Goal: Task Accomplishment & Management: Complete application form

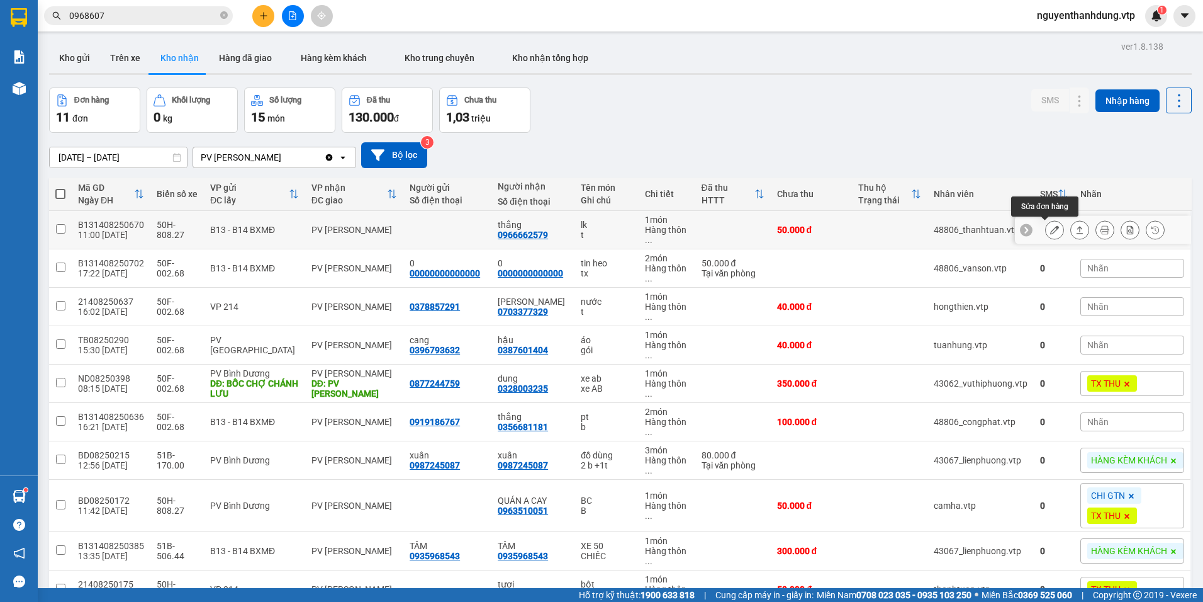
click at [1051, 226] on button at bounding box center [1055, 230] width 18 height 22
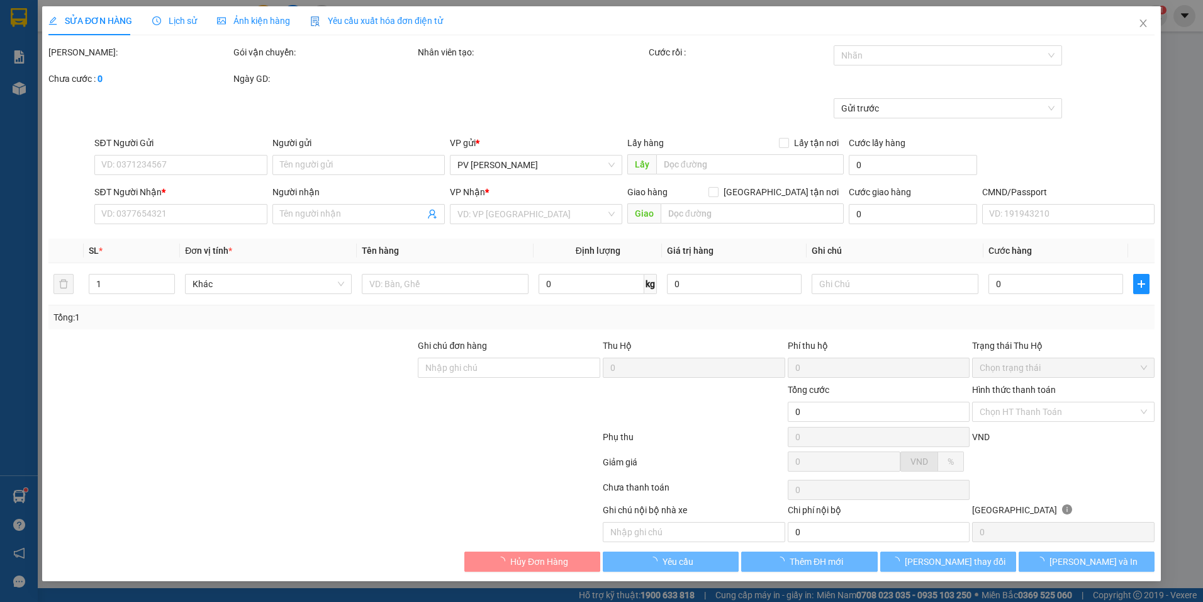
type input "0966662579"
type input "thắng"
type input "50.000"
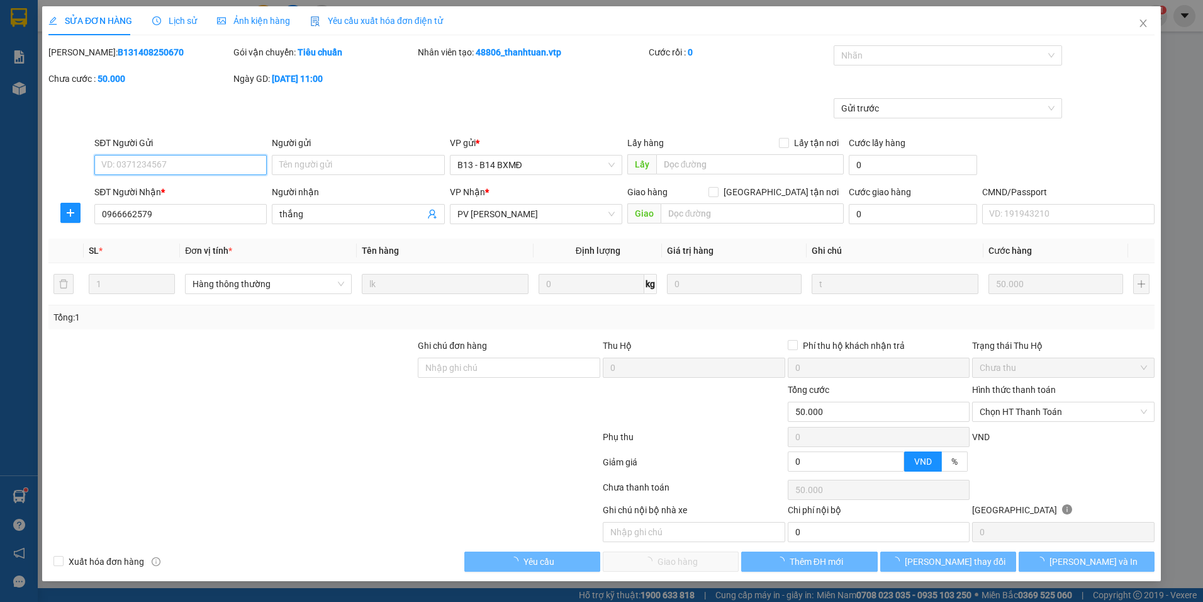
type input "2.500"
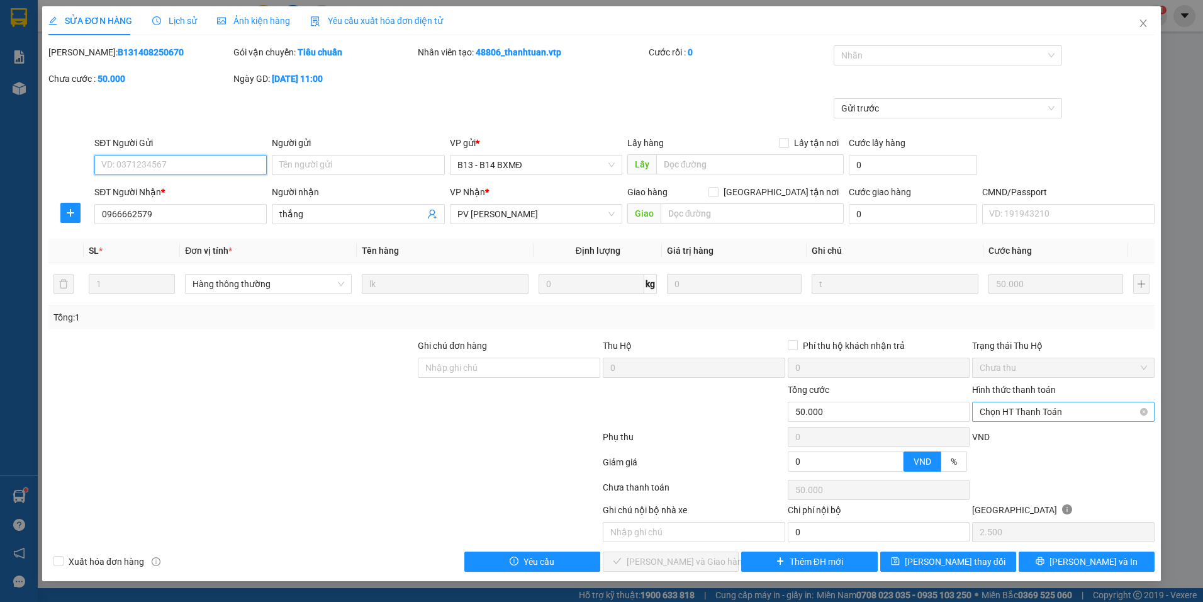
click at [1060, 415] on span "Chọn HT Thanh Toán" at bounding box center [1063, 411] width 167 height 19
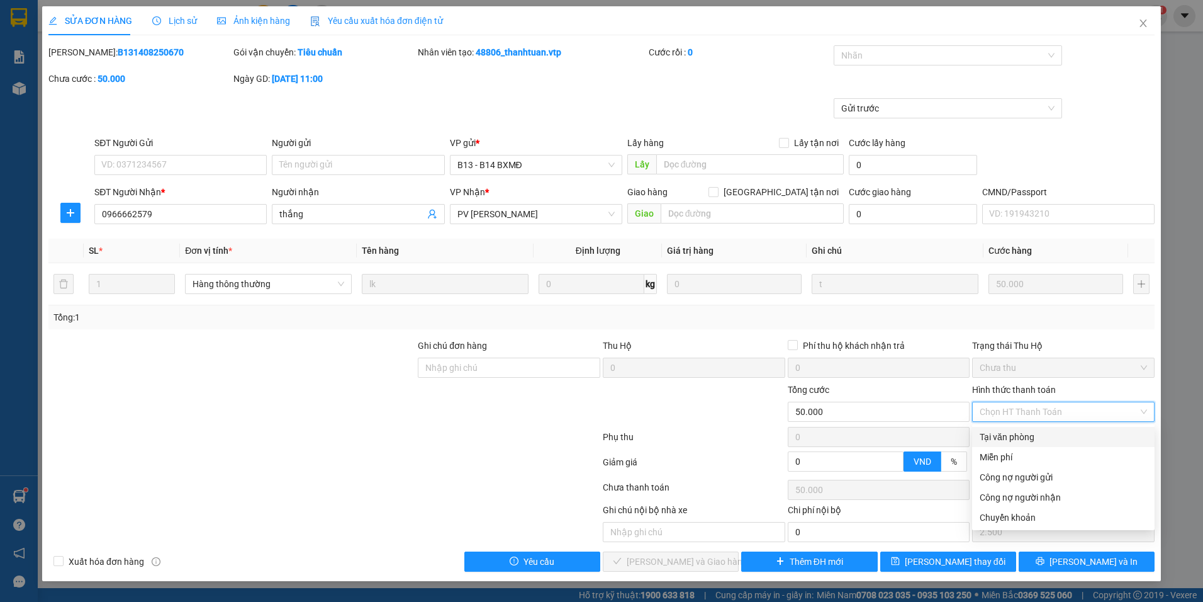
click at [1023, 439] on div "Tại văn phòng" at bounding box center [1063, 437] width 167 height 14
type input "0"
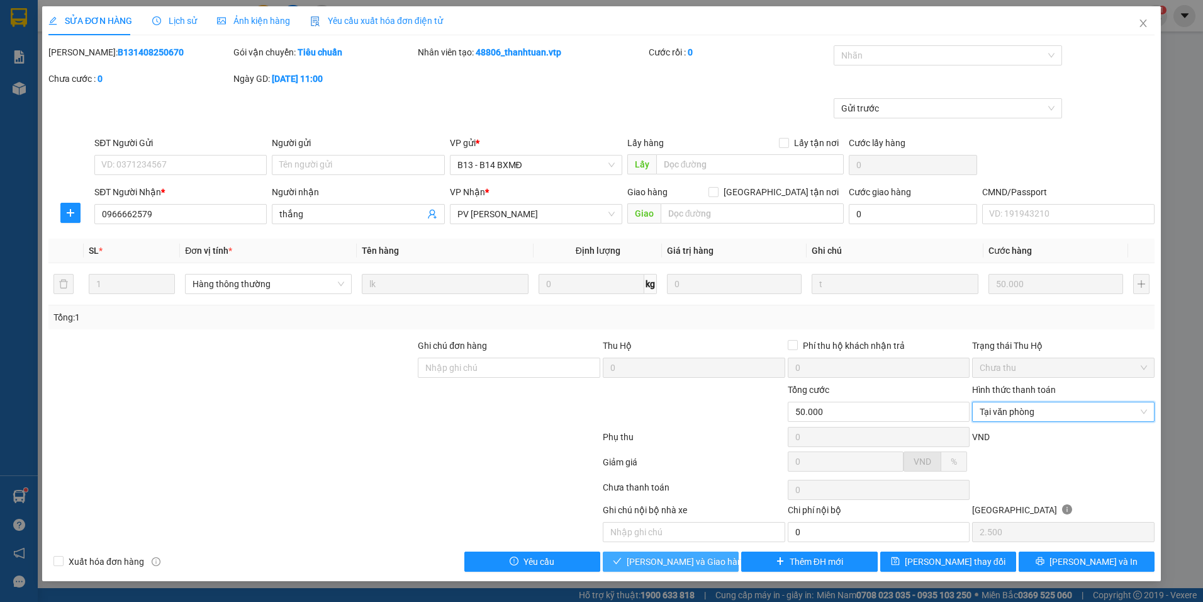
click at [710, 564] on span "[PERSON_NAME] và Giao hàng" at bounding box center [687, 561] width 121 height 14
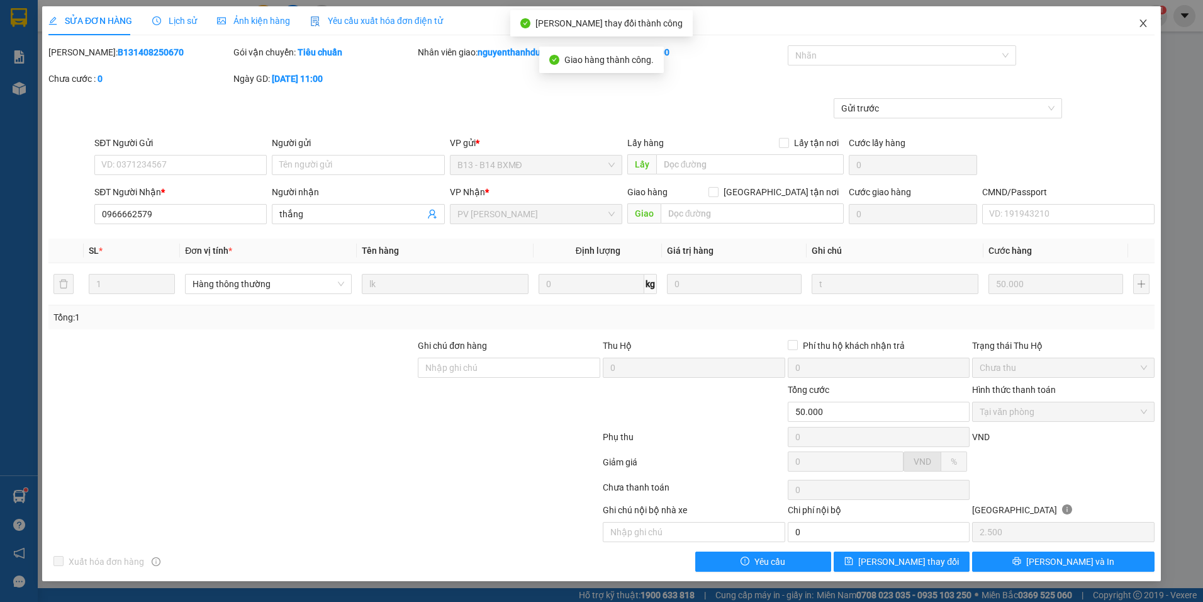
click at [1143, 18] on span "Close" at bounding box center [1143, 23] width 35 height 35
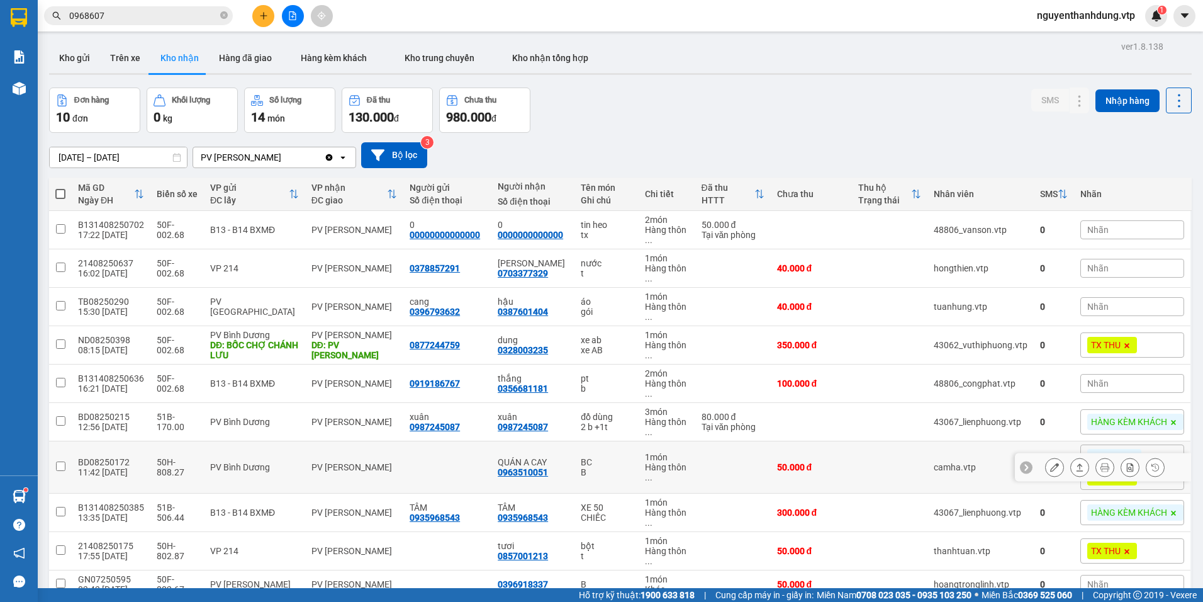
scroll to position [62, 0]
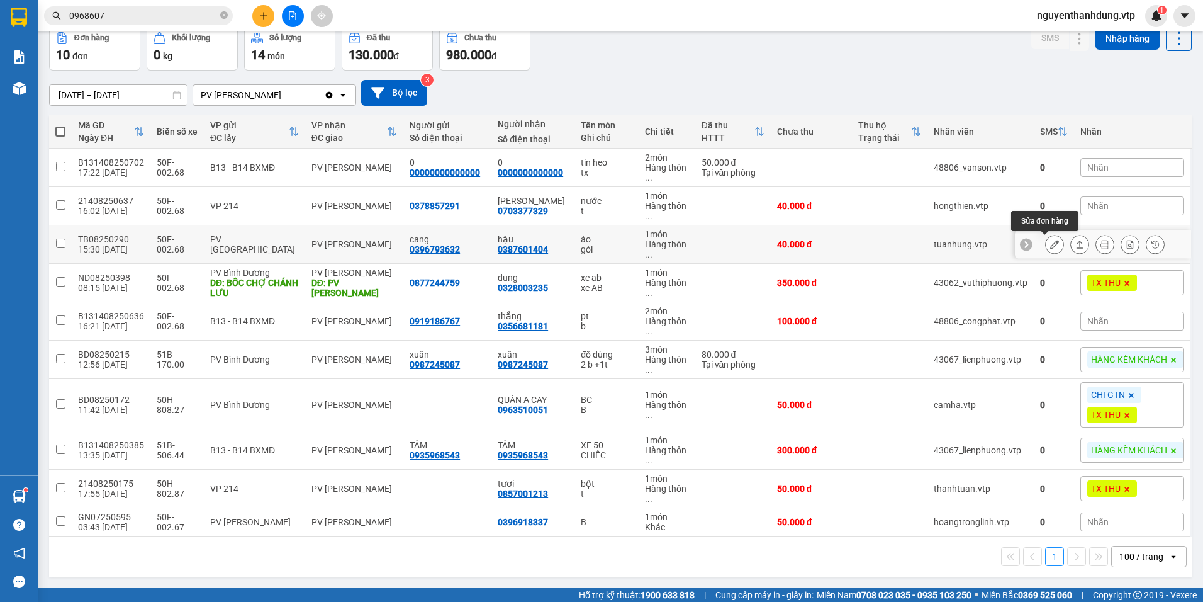
click at [1050, 246] on icon at bounding box center [1054, 244] width 9 height 9
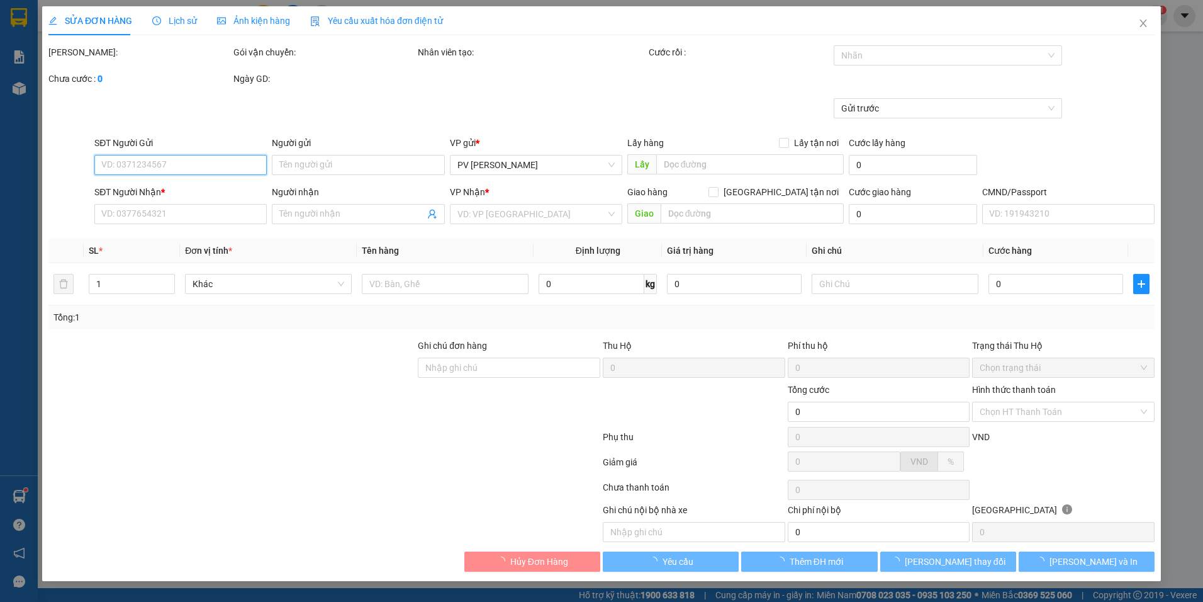
type input "2.000"
type input "0396793632"
type input "cang"
type input "0387601404"
type input "hậu"
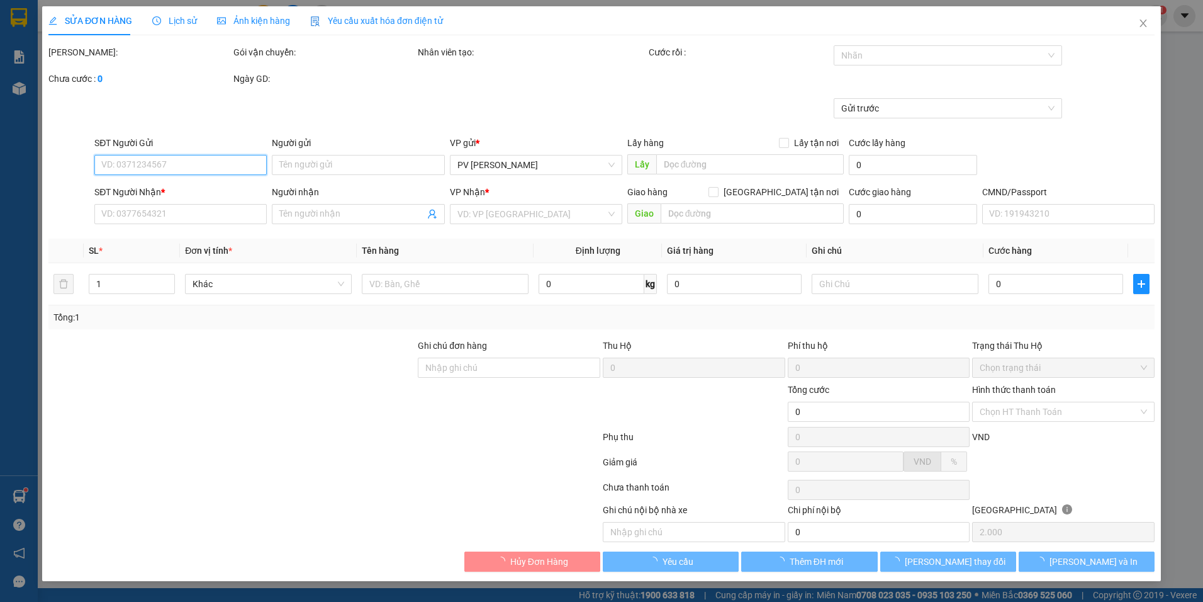
type input "40.000"
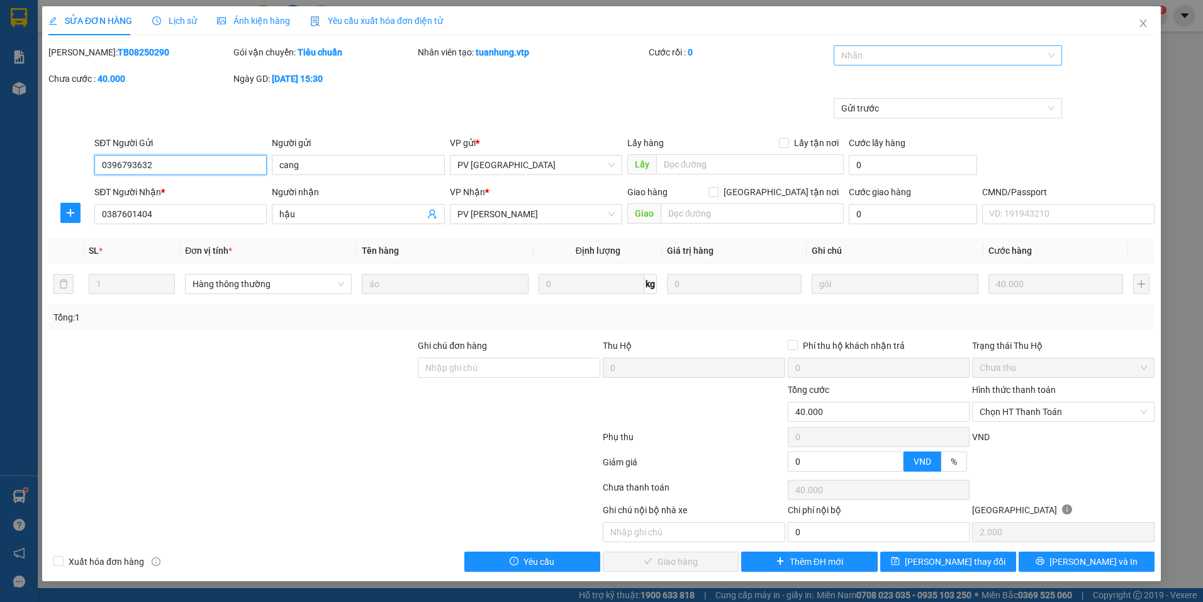
click at [1051, 48] on div "Nhãn" at bounding box center [948, 55] width 228 height 20
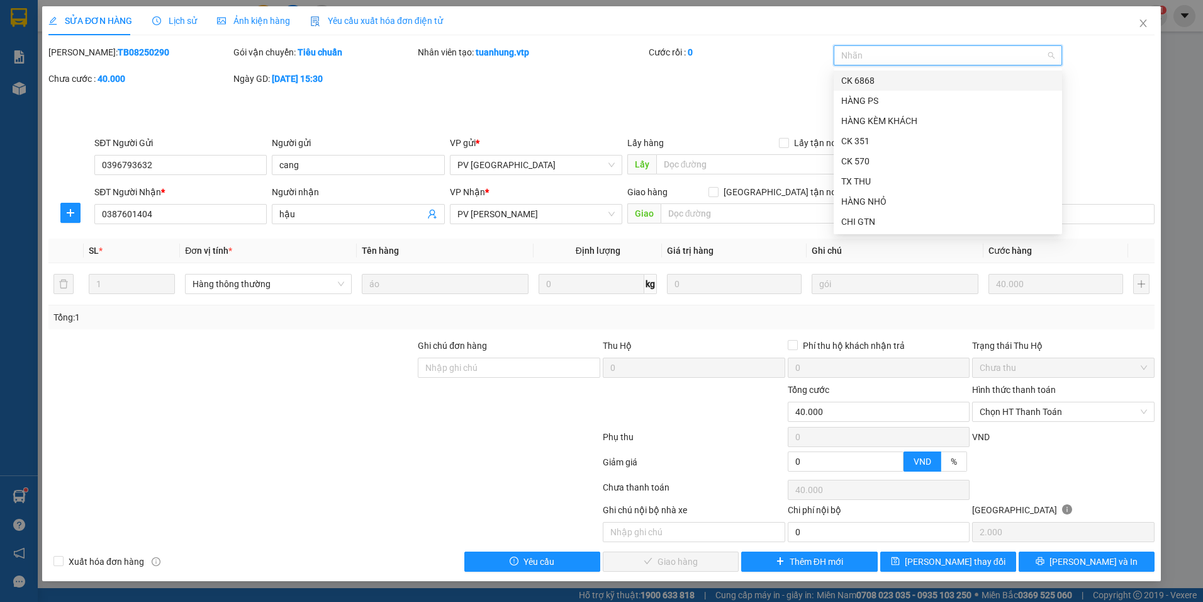
drag, startPoint x: 937, startPoint y: 93, endPoint x: 947, endPoint y: 80, distance: 16.6
click at [947, 80] on div "CK 6868 HÀNG PS HÀNG KÈM KHÁCH CK 351 CK 570 TX THU HÀNG NHỎ CHI GTN TRẢ THIẾU …" at bounding box center [948, 170] width 228 height 201
click at [947, 80] on div "CK 6868" at bounding box center [947, 81] width 213 height 14
click at [1061, 415] on span "Chọn HT Thanh Toán" at bounding box center [1063, 411] width 167 height 19
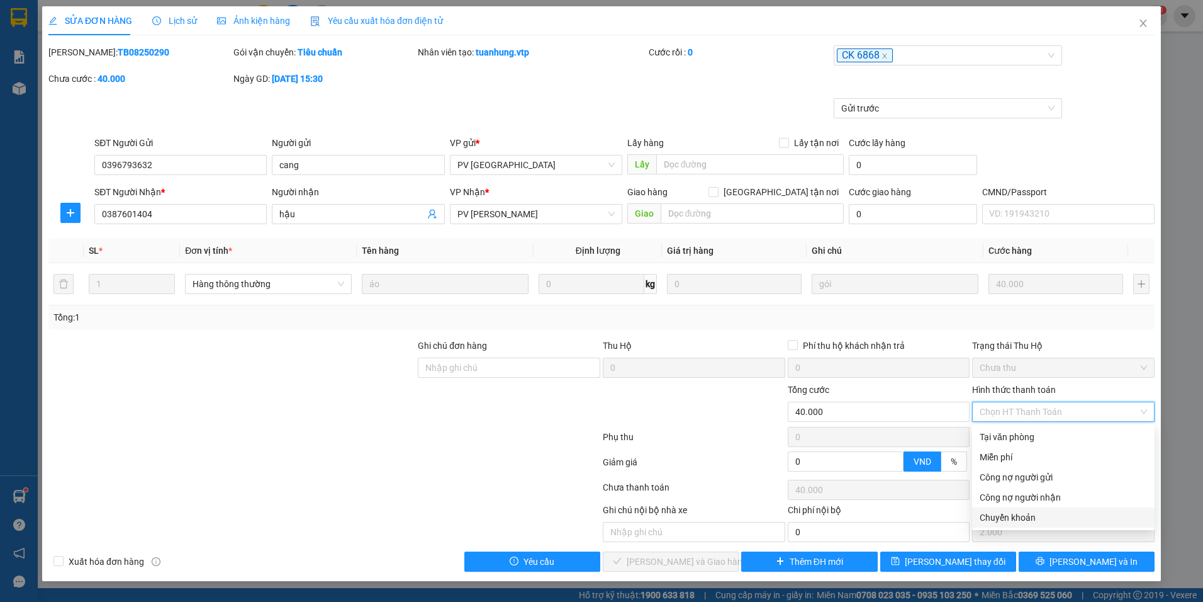
click at [1030, 512] on div "Chuyển khoản" at bounding box center [1063, 517] width 167 height 14
type input "0"
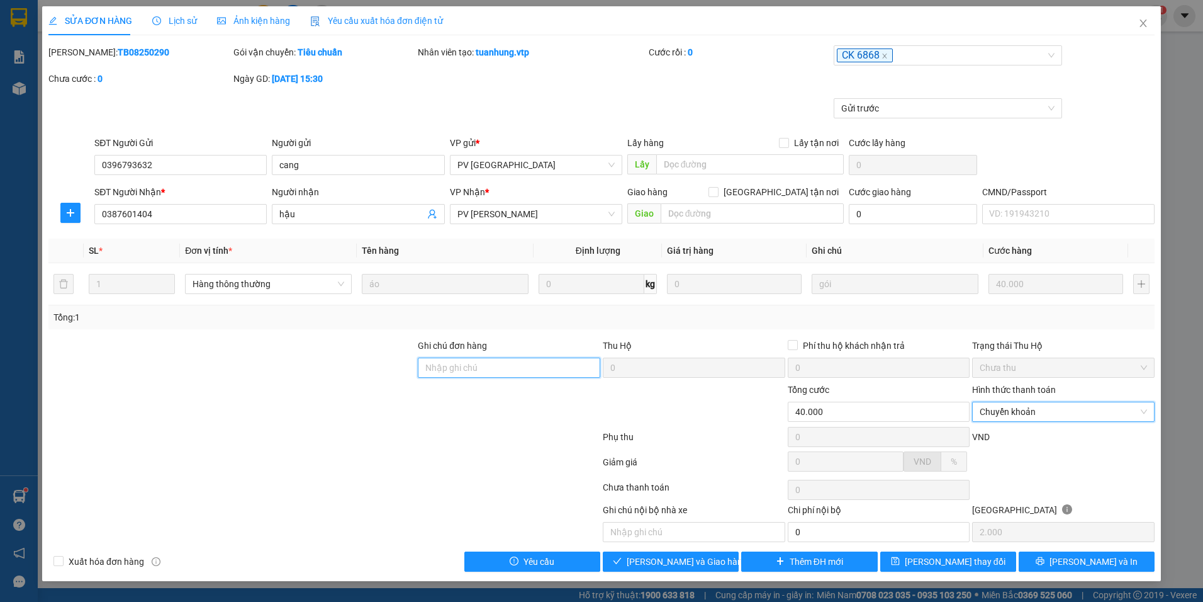
click at [520, 370] on input "Ghi chú đơn hàng" at bounding box center [509, 367] width 183 height 20
type input "D"
type input "ĐÃ CK 40K TK6868 LÚC 12H40'NGÀY 1508"
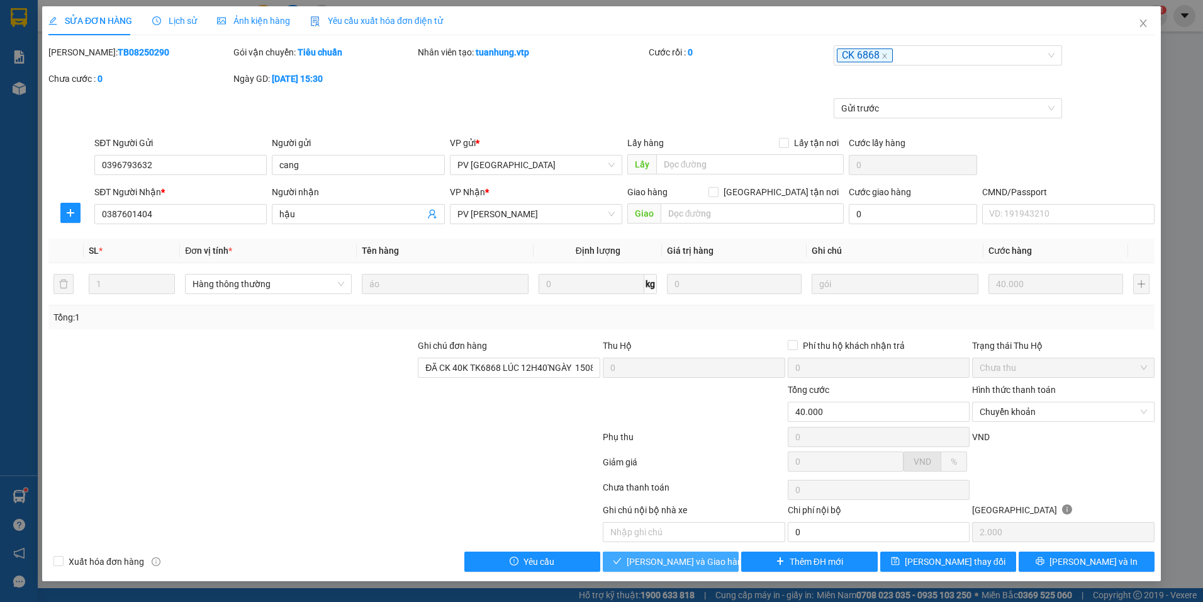
click at [664, 561] on span "[PERSON_NAME] và Giao hàng" at bounding box center [687, 561] width 121 height 14
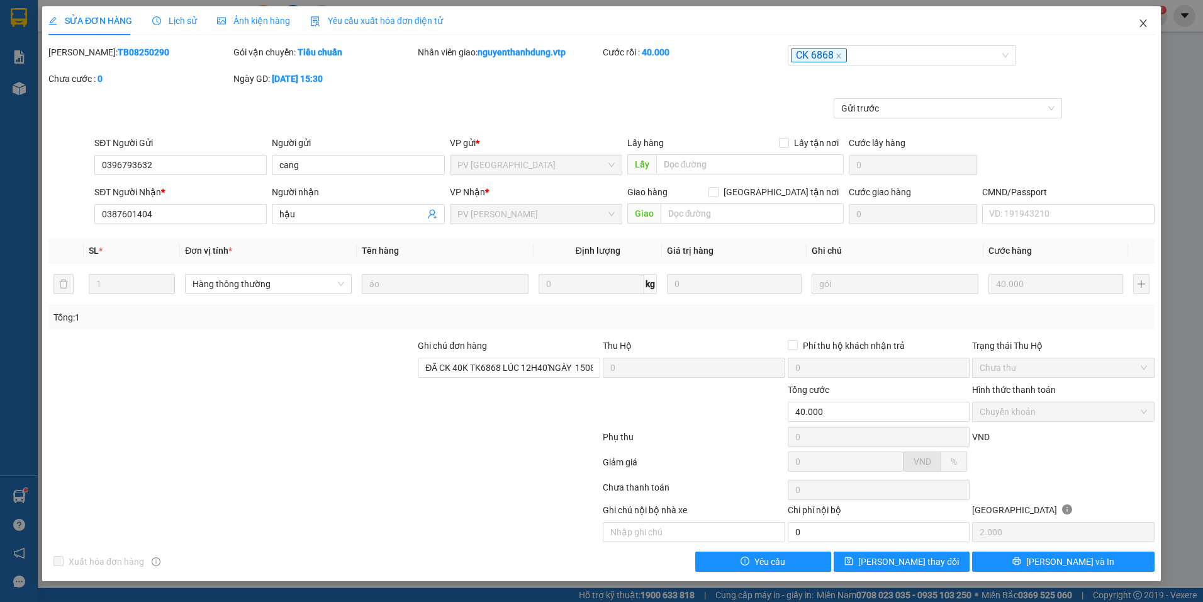
click at [1145, 23] on icon "close" at bounding box center [1143, 24] width 7 height 8
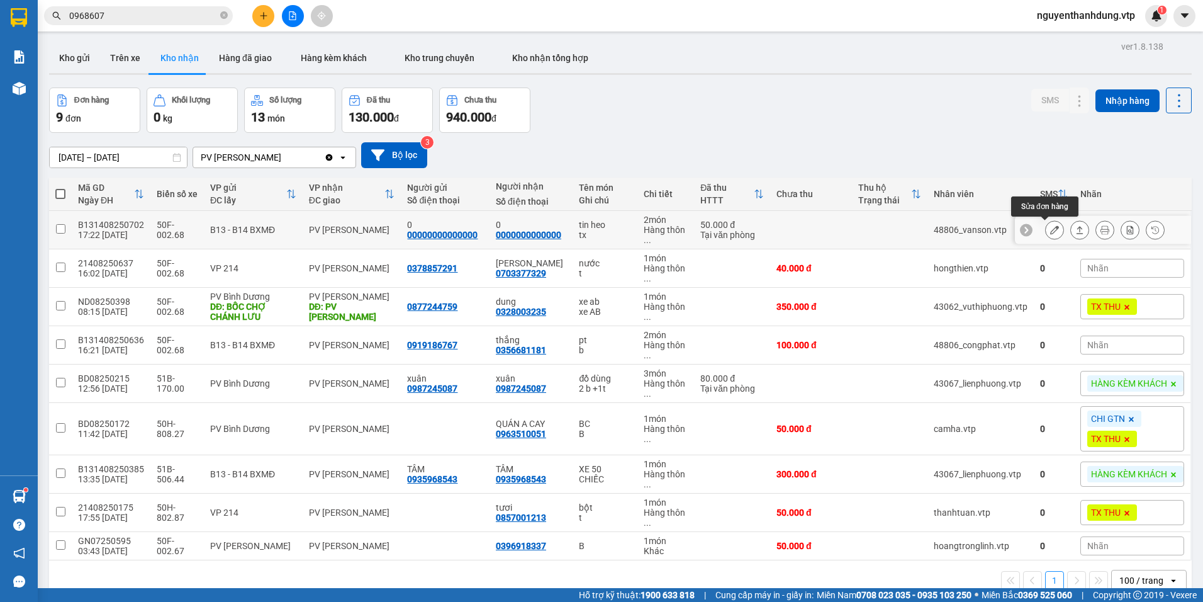
click at [1050, 230] on icon at bounding box center [1054, 229] width 9 height 9
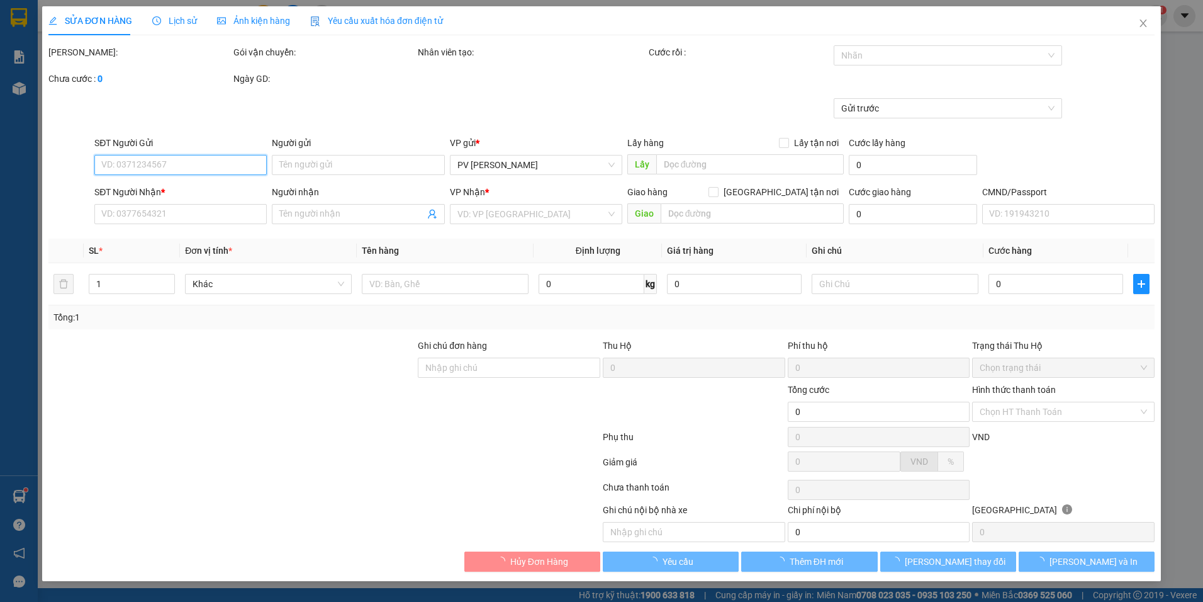
type input "00000000000000"
type input "0"
type input "0000000000000"
type input "0"
type input "50.000"
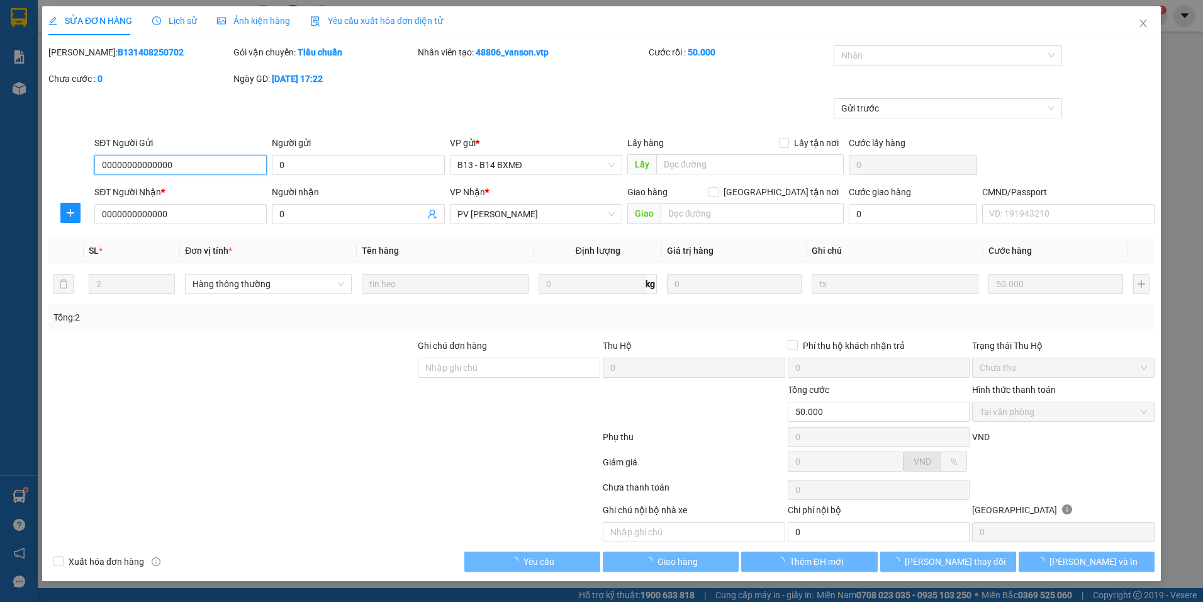
type input "2.500"
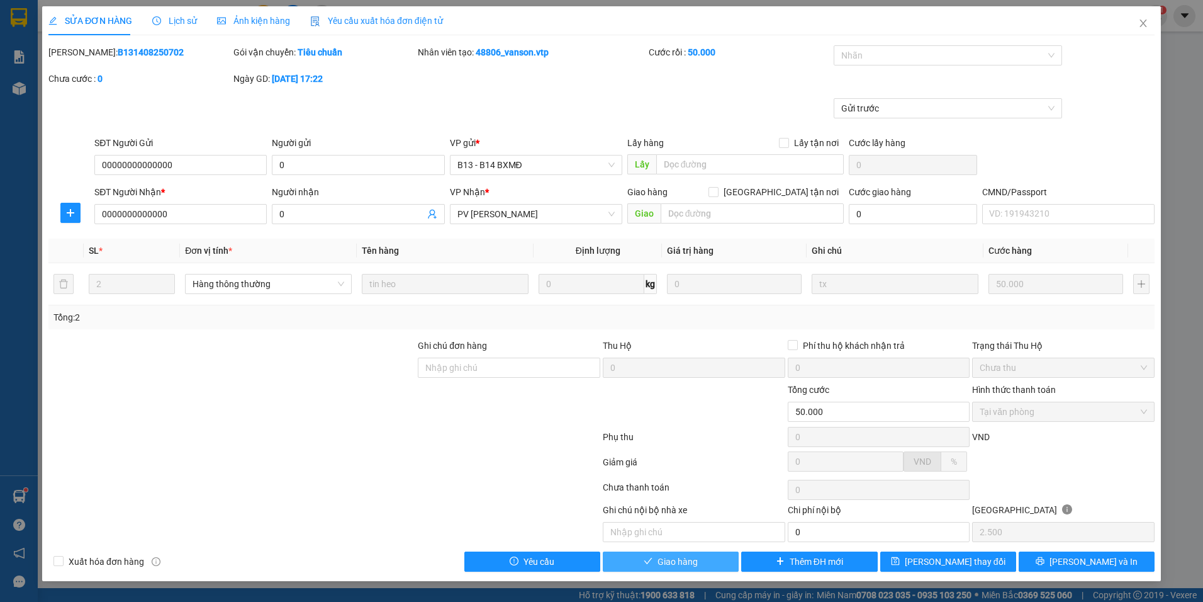
click at [666, 561] on span "Giao hàng" at bounding box center [678, 561] width 40 height 14
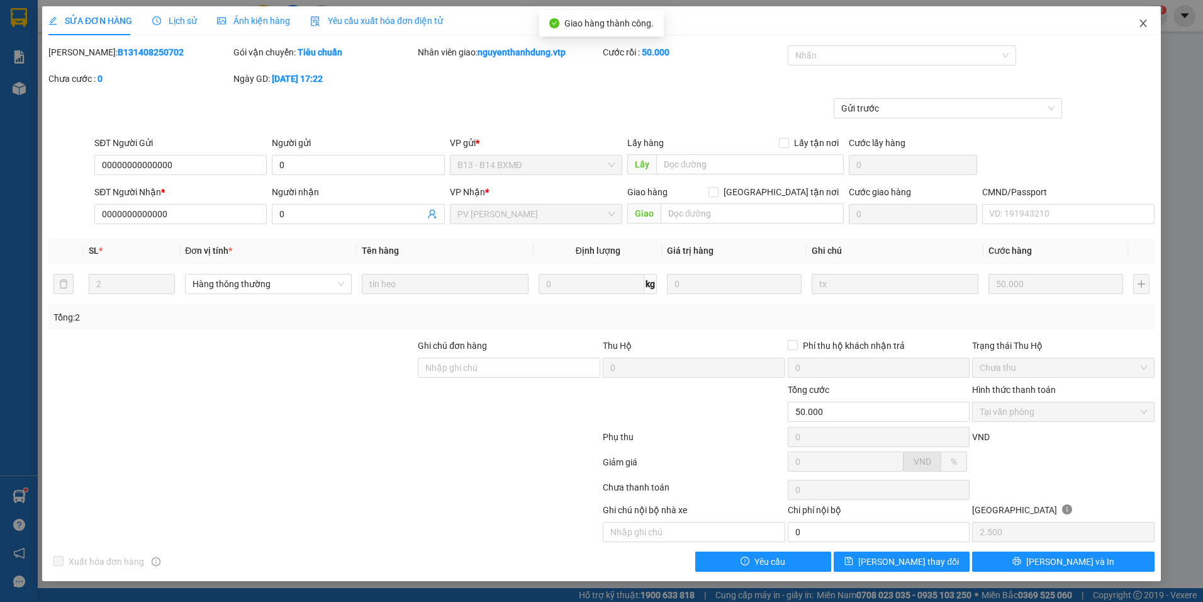
click at [1145, 21] on icon "close" at bounding box center [1143, 24] width 7 height 8
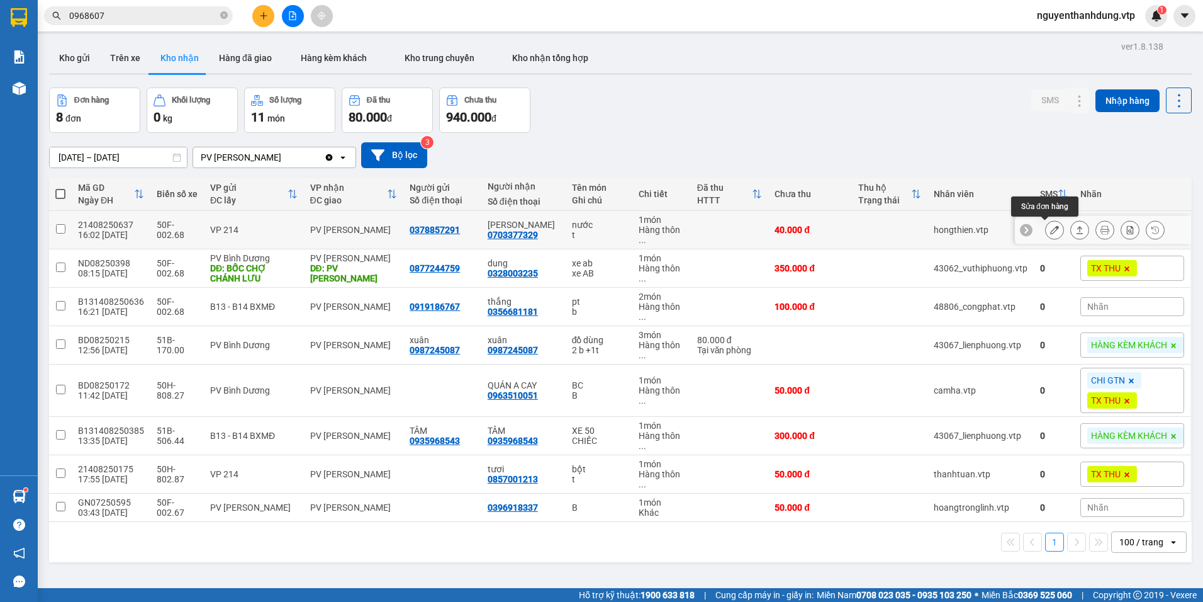
click at [1052, 229] on button at bounding box center [1055, 230] width 18 height 22
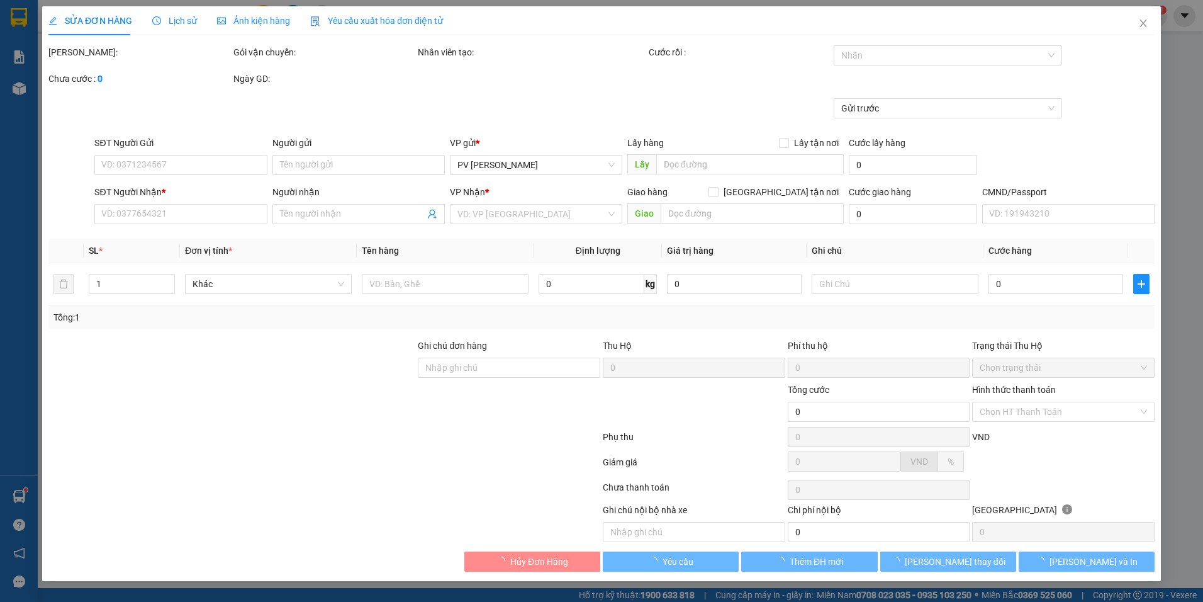
type input "0378857291"
type input "0703377329"
type input "[PERSON_NAME]"
type input "40.000"
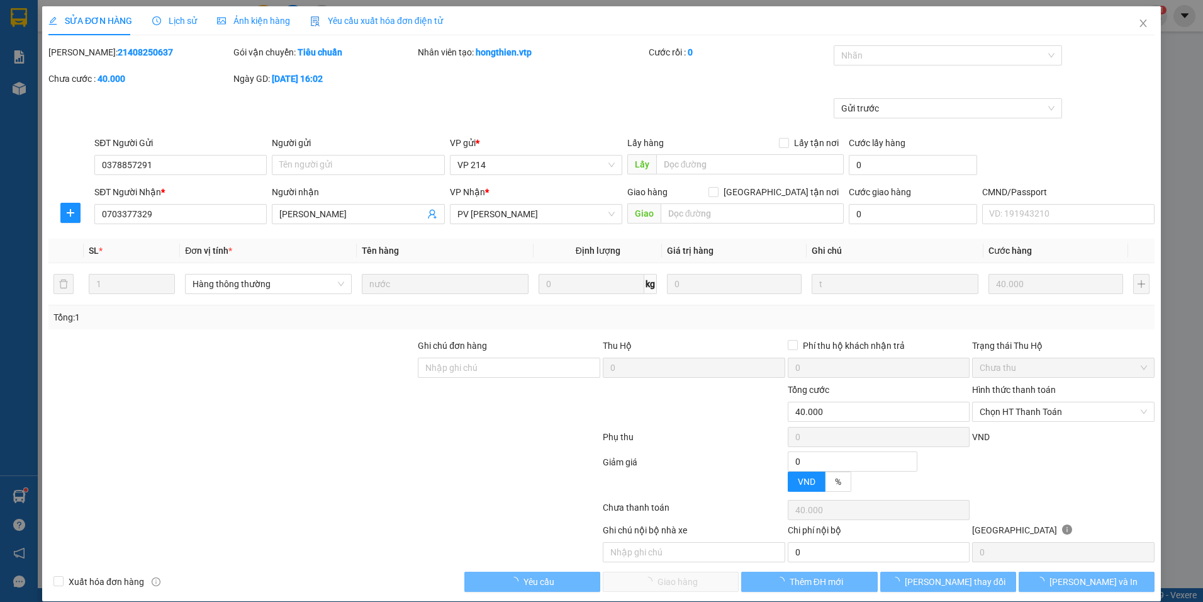
type input "2.000"
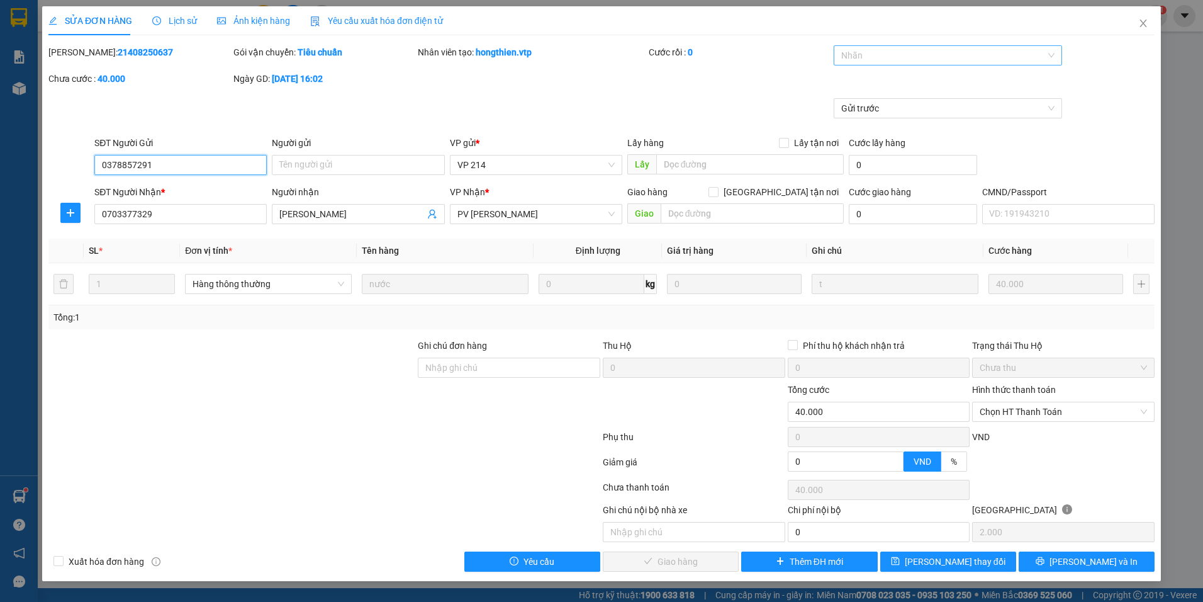
click at [1028, 55] on div at bounding box center [942, 55] width 210 height 15
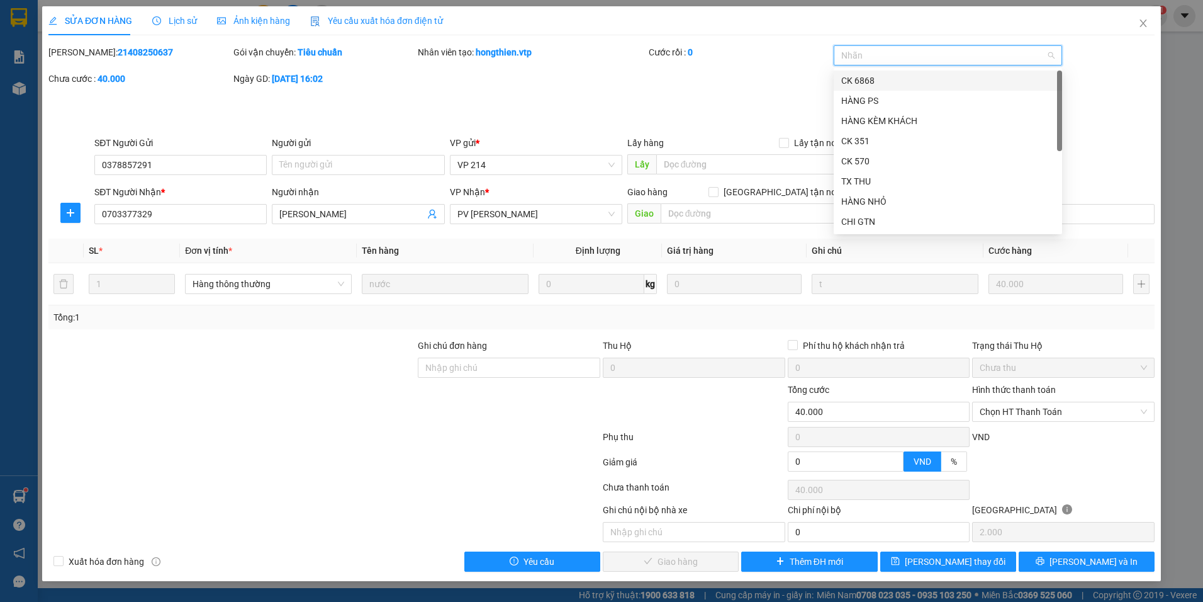
click at [921, 72] on div "CK 6868" at bounding box center [948, 80] width 228 height 20
click at [1034, 411] on span "Chọn HT Thanh Toán" at bounding box center [1063, 411] width 167 height 19
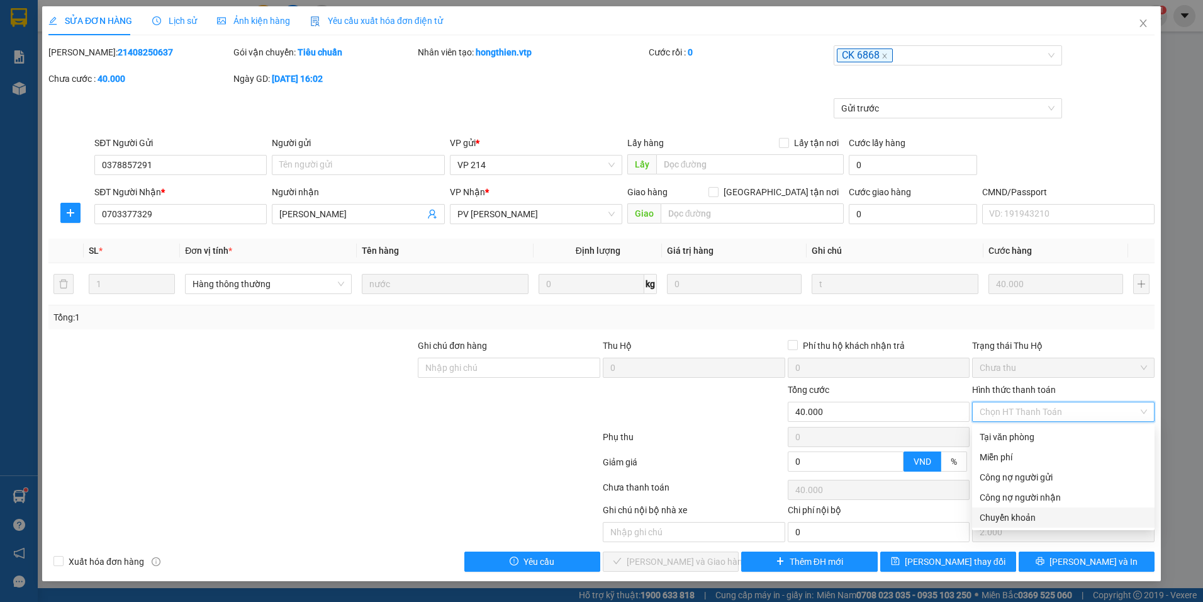
drag, startPoint x: 1002, startPoint y: 512, endPoint x: 984, endPoint y: 497, distance: 23.3
click at [1001, 512] on div "Chuyển khoản" at bounding box center [1063, 517] width 167 height 14
type input "0"
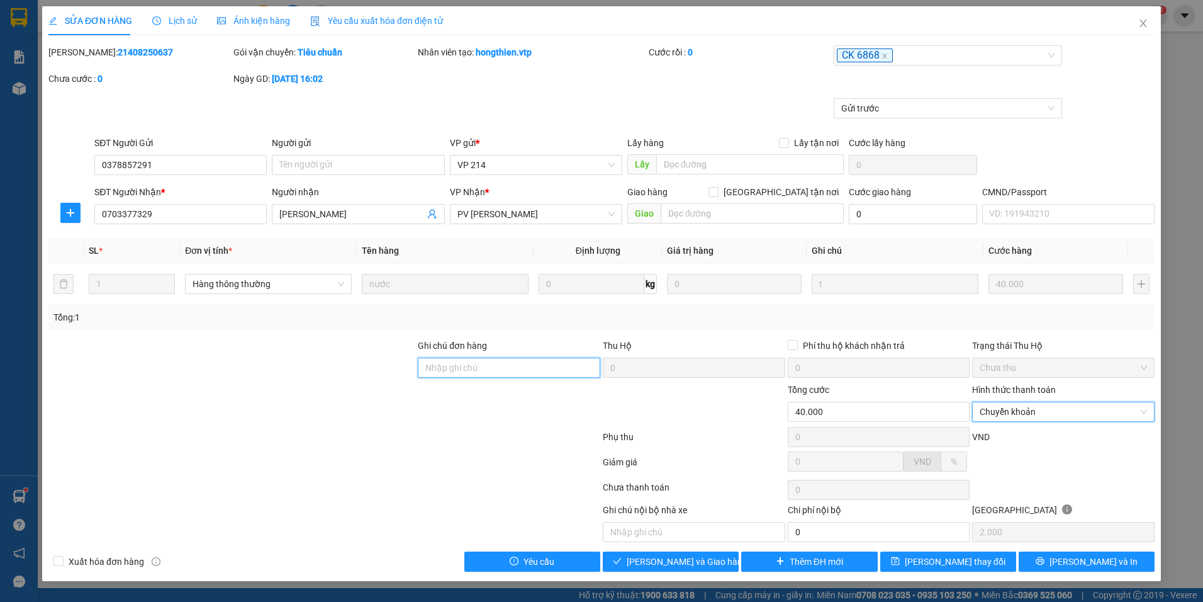
click at [524, 363] on input "Ghi chú đơn hàng" at bounding box center [509, 367] width 183 height 20
type input "D"
type input "ĐÃ CK 40K TK 6868 LÚC 12H51' NGÀY 1508"
click at [661, 556] on span "[PERSON_NAME] và Giao hàng" at bounding box center [687, 561] width 121 height 14
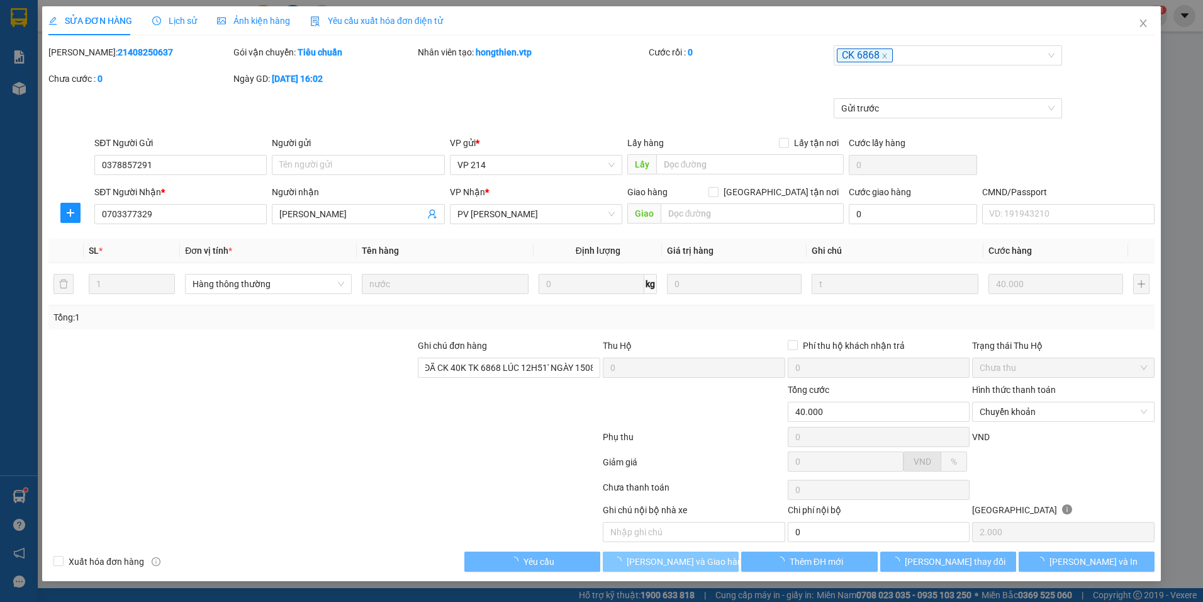
scroll to position [0, 0]
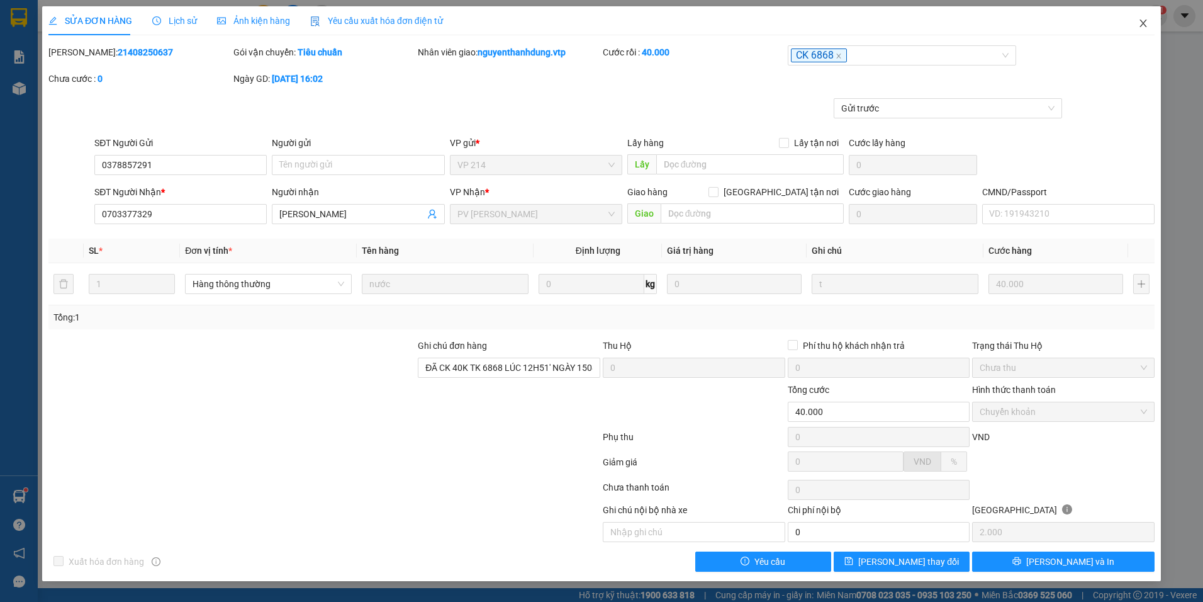
click at [1148, 18] on span "Close" at bounding box center [1143, 23] width 35 height 35
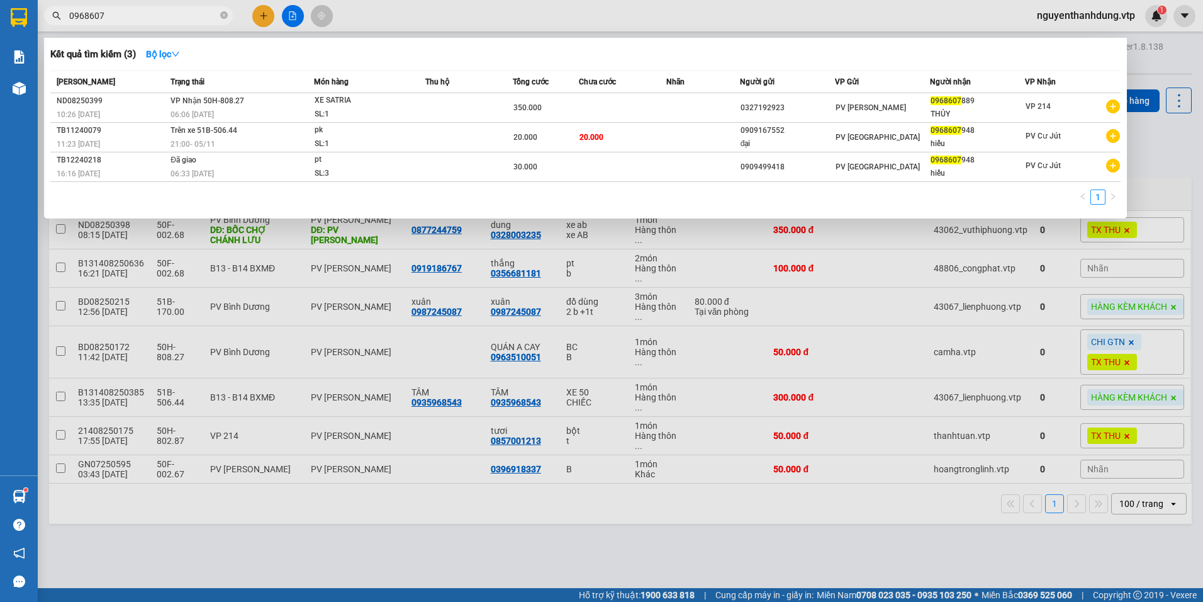
click at [144, 18] on input "0968607" at bounding box center [143, 16] width 149 height 14
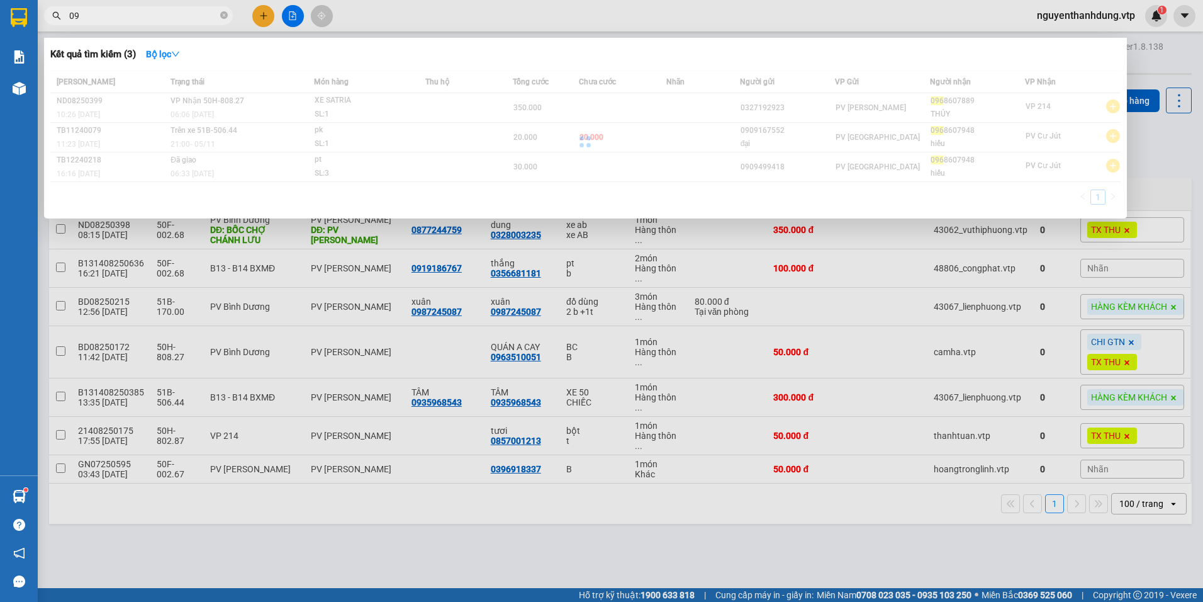
type input "0"
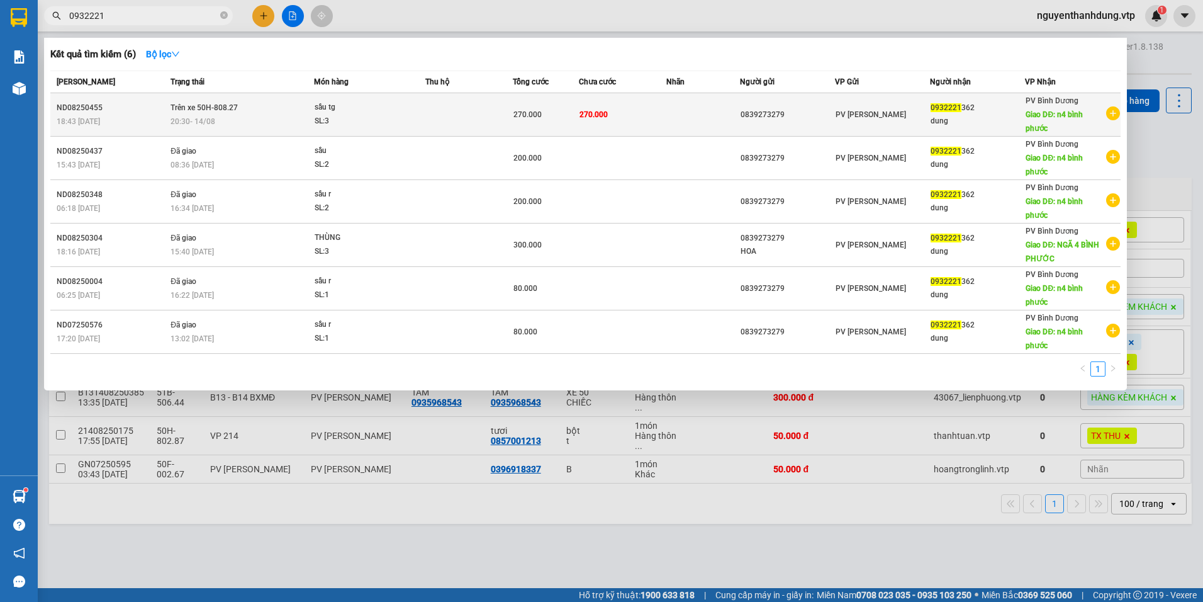
type input "0932221"
click at [583, 121] on td "270.000" at bounding box center [623, 114] width 88 height 43
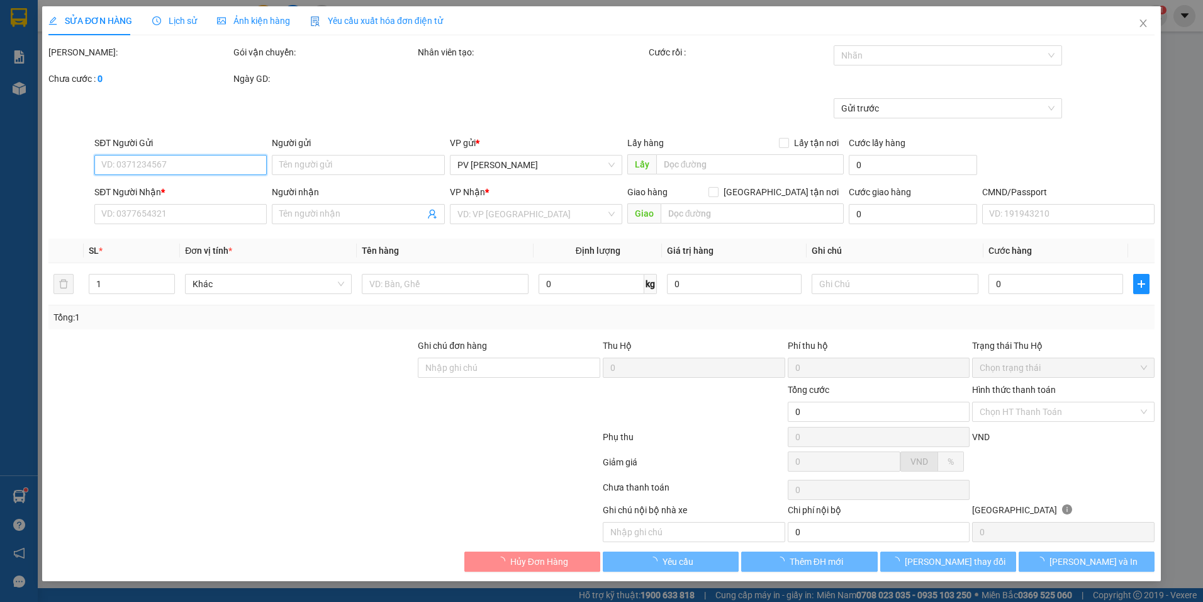
type input "0839273279"
type input "0932221362"
type input "dung"
type input "n4 bình phước"
type input "270.000"
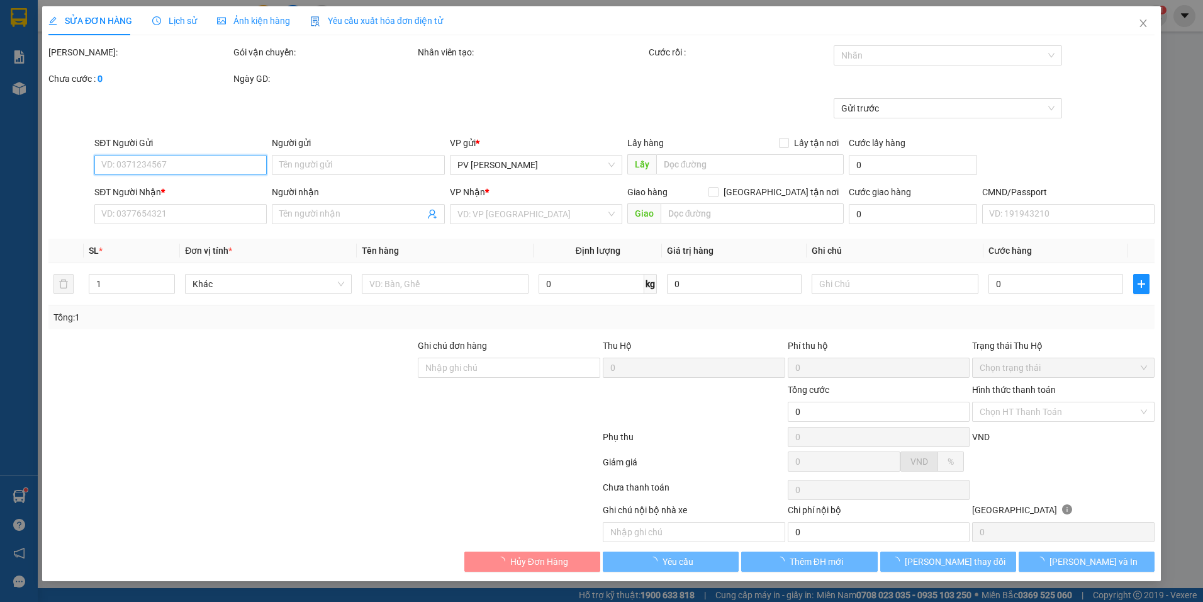
type input "270.000"
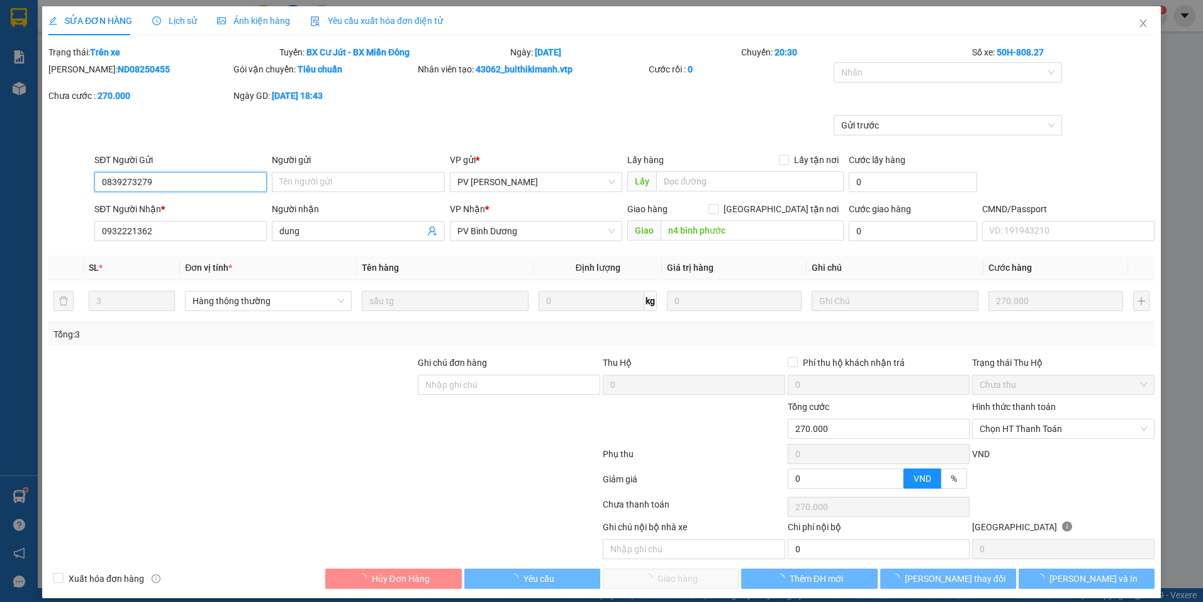
type input "13.500"
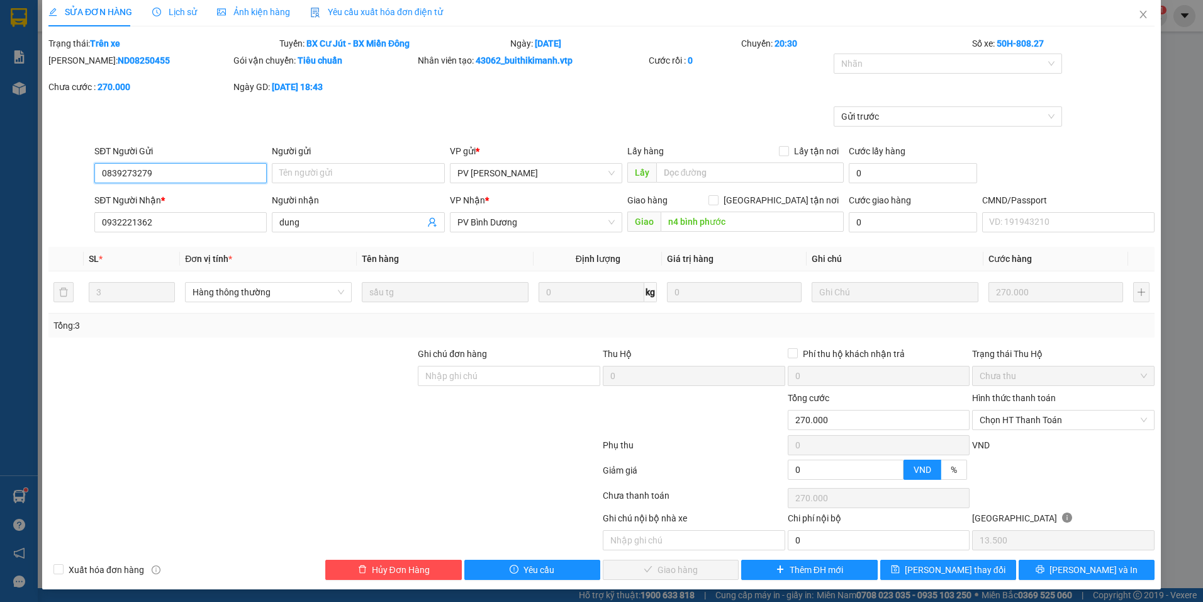
scroll to position [11, 0]
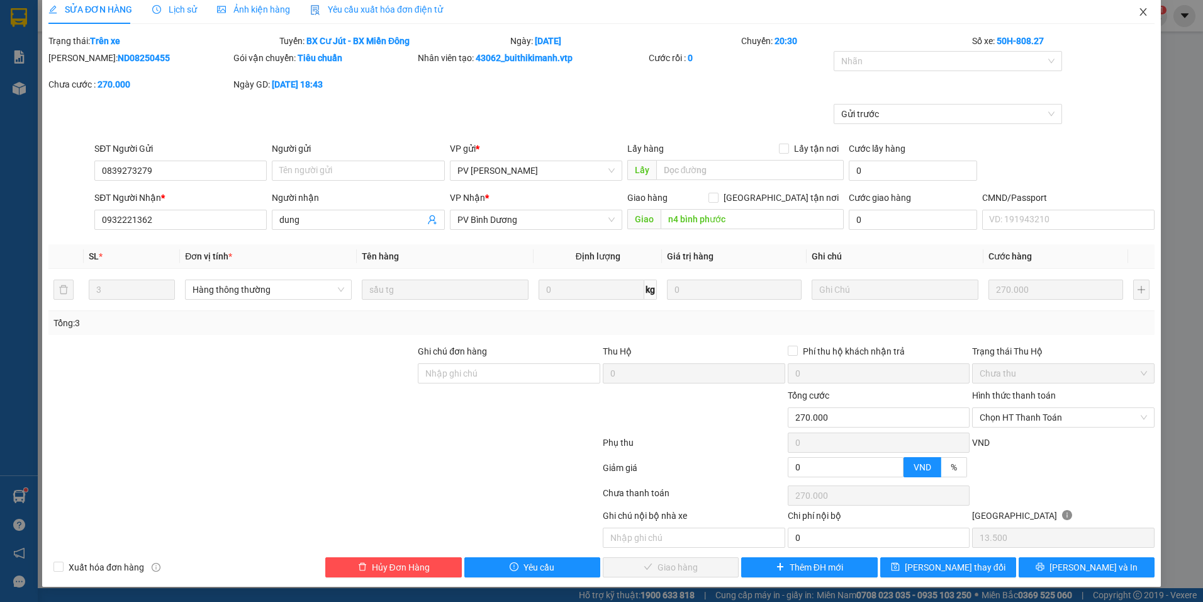
click at [1140, 20] on span "Close" at bounding box center [1143, 12] width 35 height 35
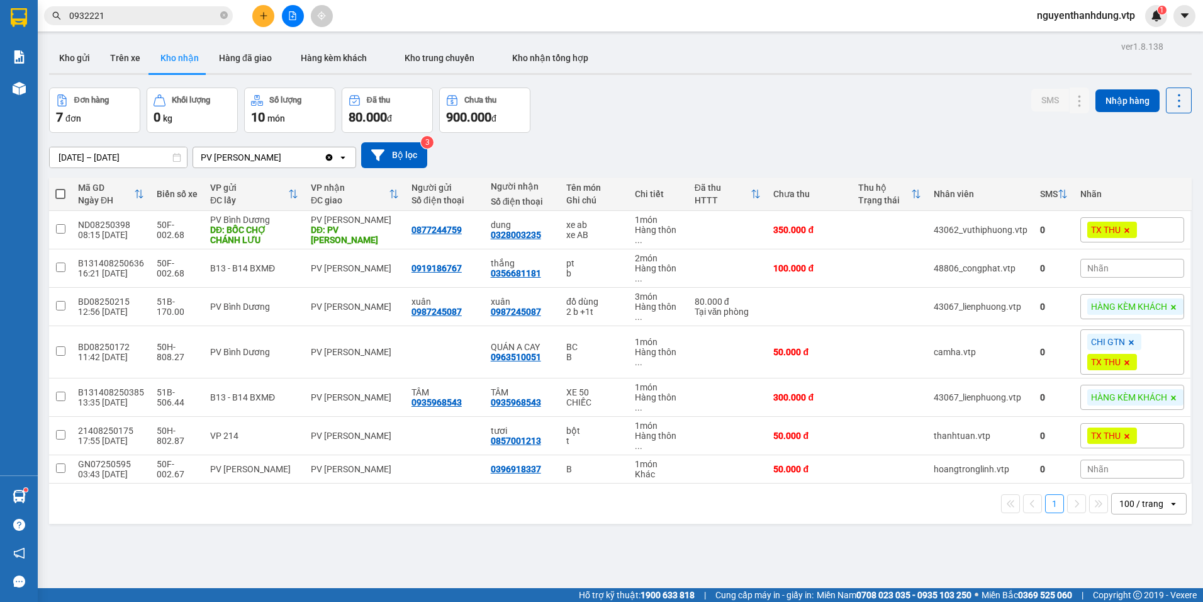
click at [196, 16] on input "0932221" at bounding box center [143, 16] width 149 height 14
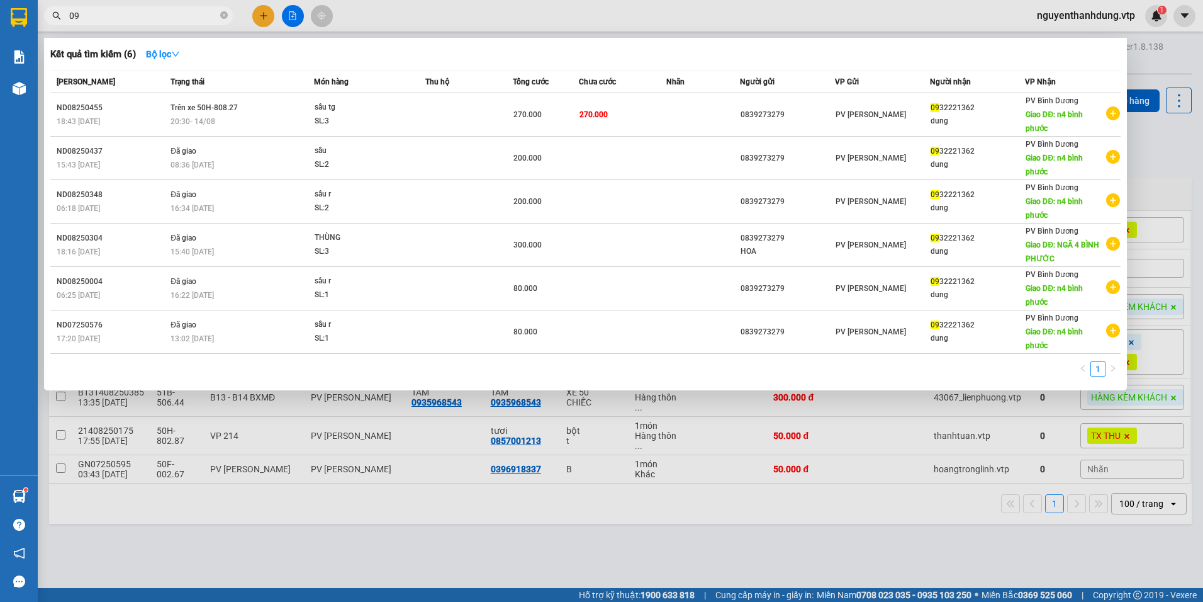
type input "0"
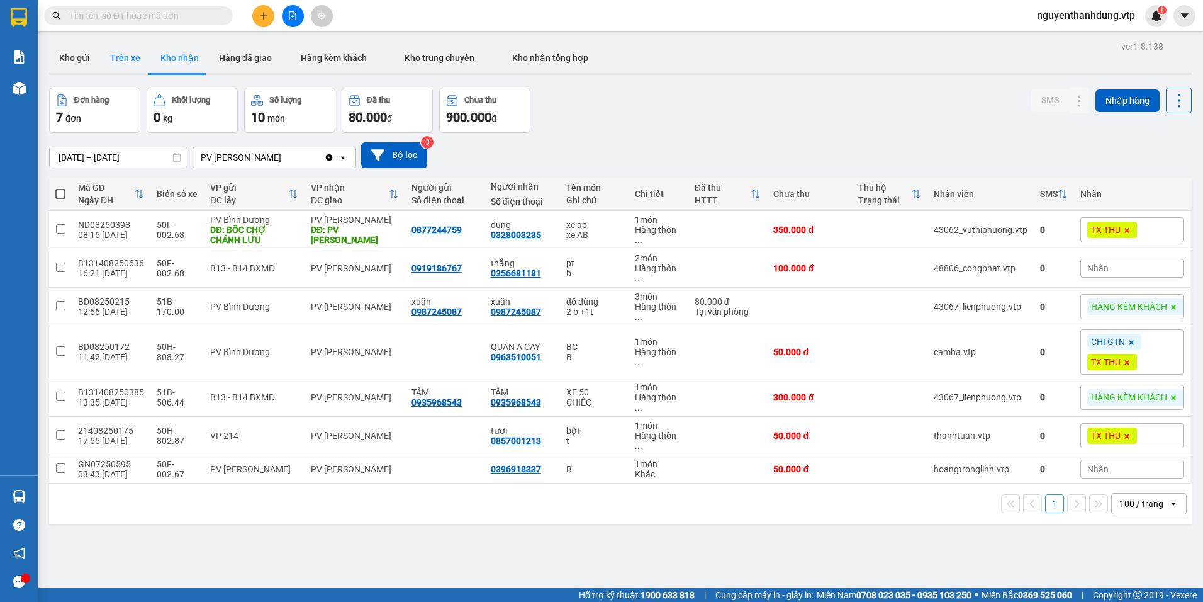
click at [121, 65] on button "Trên xe" at bounding box center [125, 58] width 50 height 30
type input "[DATE] – [DATE]"
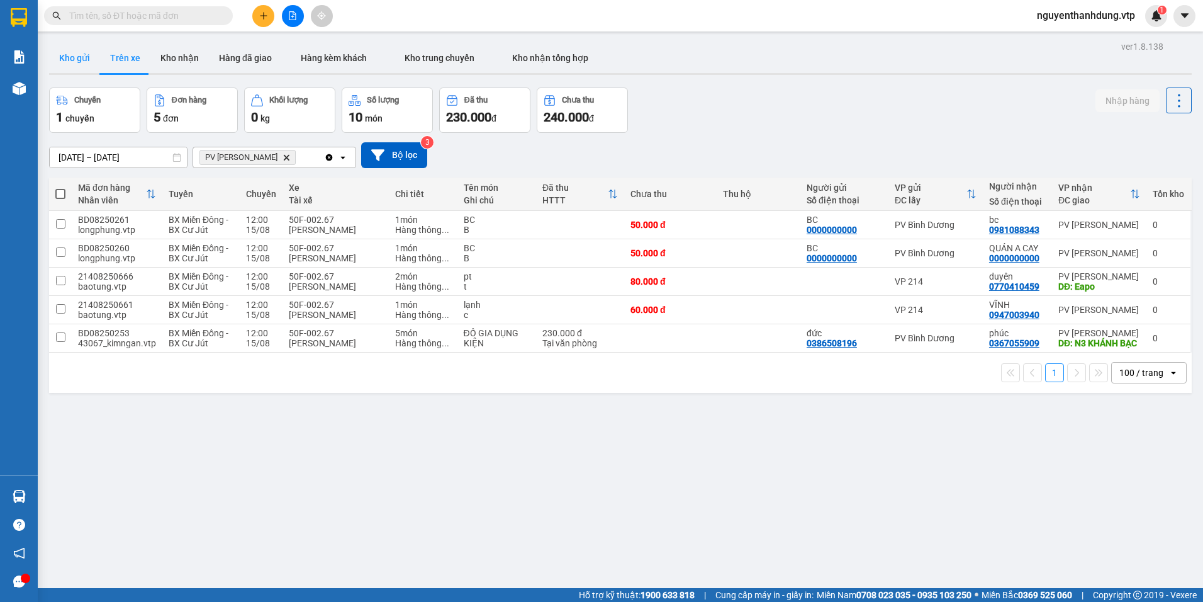
click at [87, 53] on button "Kho gửi" at bounding box center [74, 58] width 51 height 30
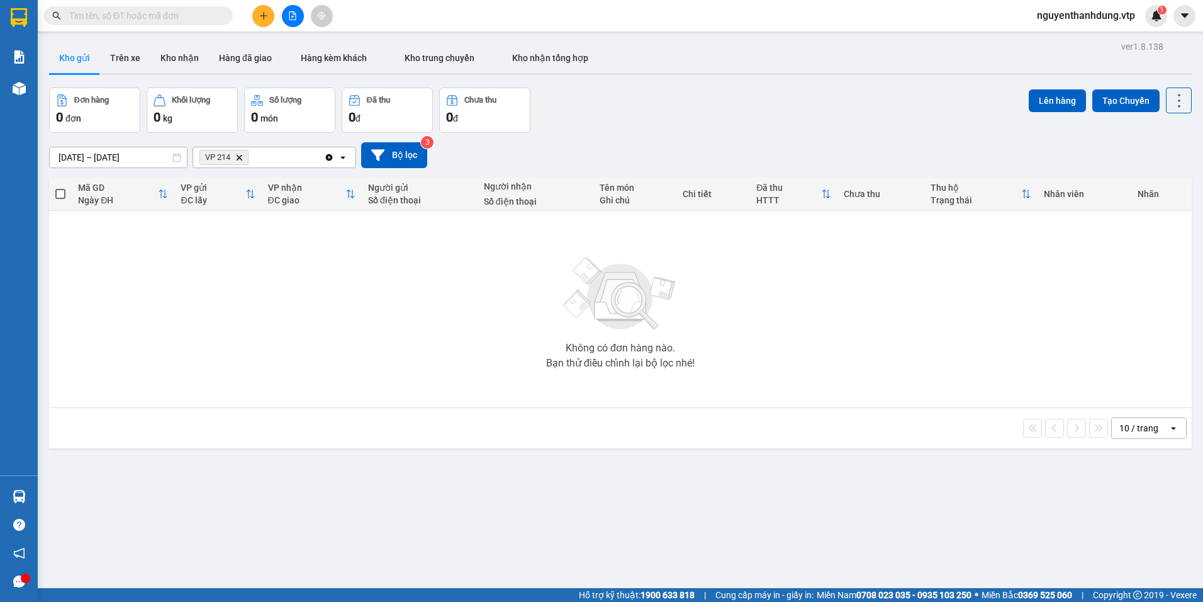
click at [303, 149] on div "VP 214 Delete" at bounding box center [258, 157] width 131 height 20
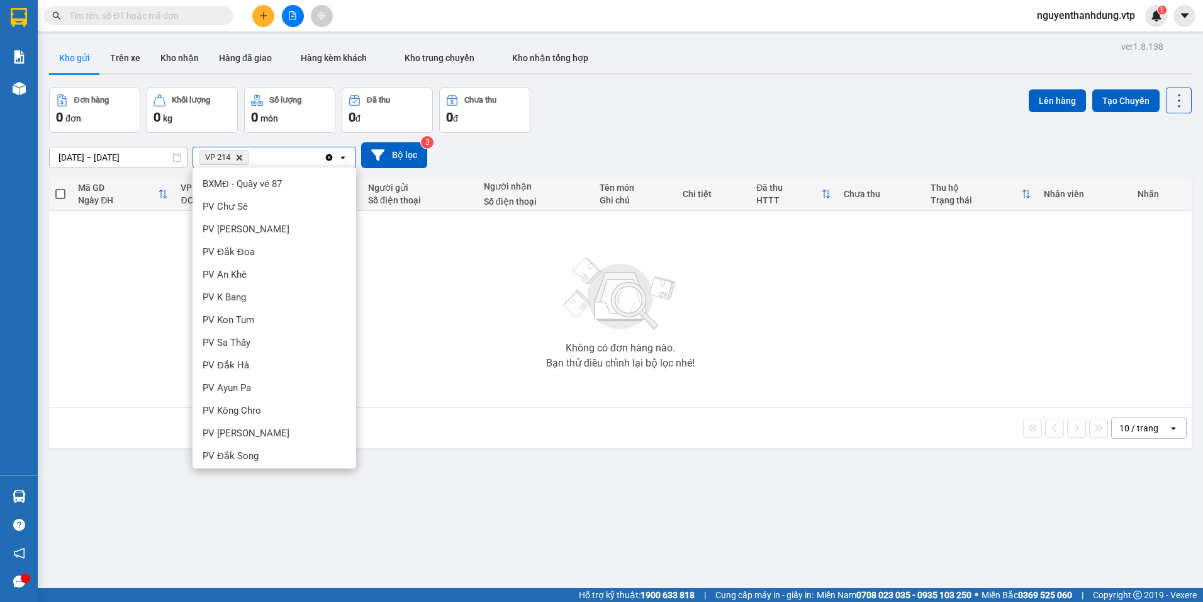
scroll to position [387, 0]
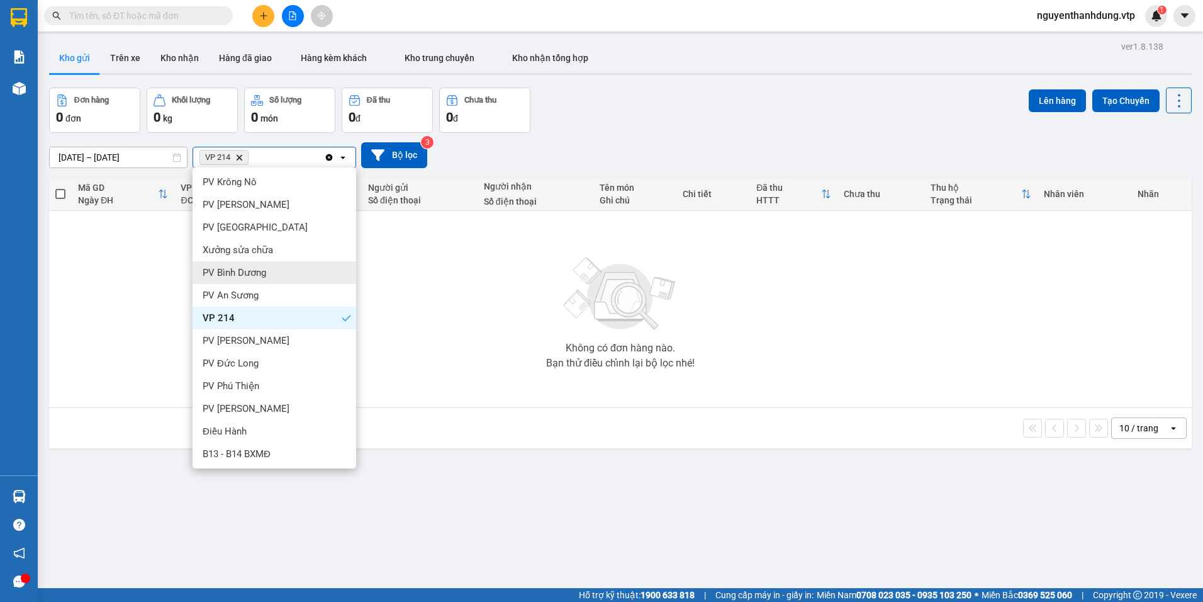
click at [284, 278] on div "PV Bình Dương" at bounding box center [275, 272] width 164 height 23
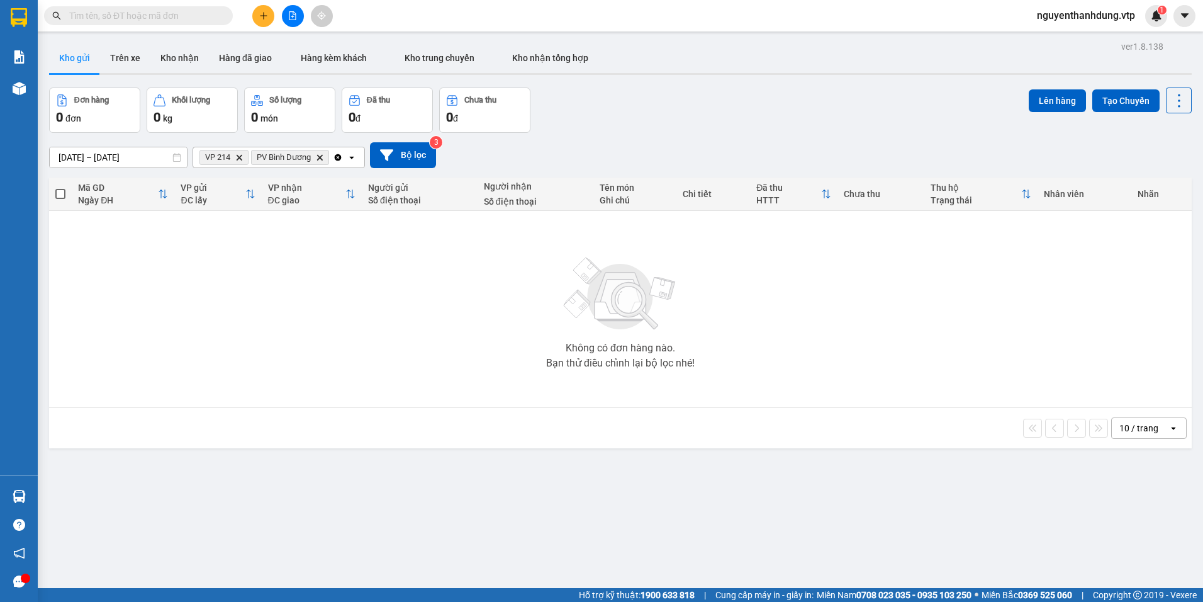
click at [262, 17] on icon "plus" at bounding box center [263, 15] width 9 height 9
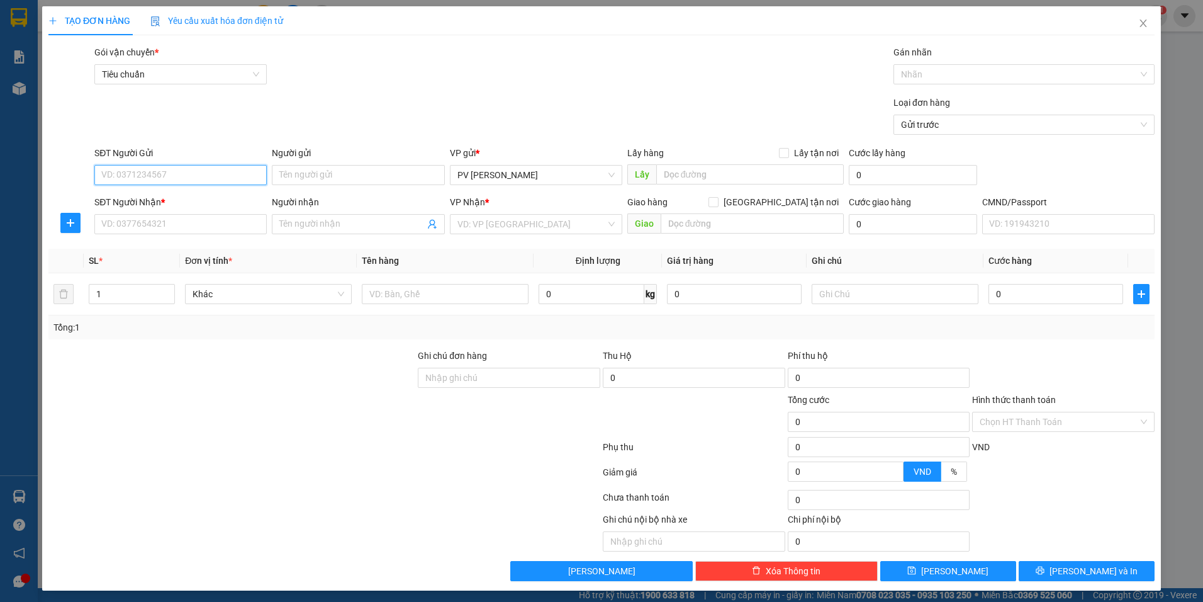
click at [178, 178] on input "SĐT Người Gửi" at bounding box center [180, 175] width 172 height 20
type input "0333612284"
click at [203, 203] on div "0333612284" at bounding box center [179, 200] width 156 height 14
type input "0973526407"
type input "tùng"
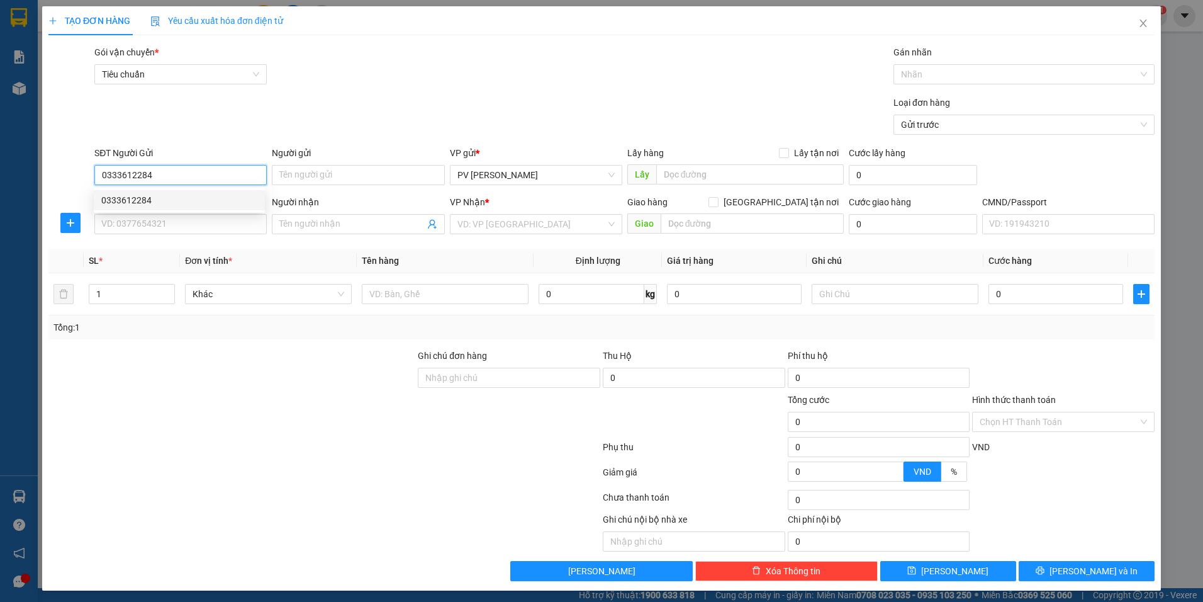
type input "NGÃ 3 CÂY KHÔ"
type input "0333612284"
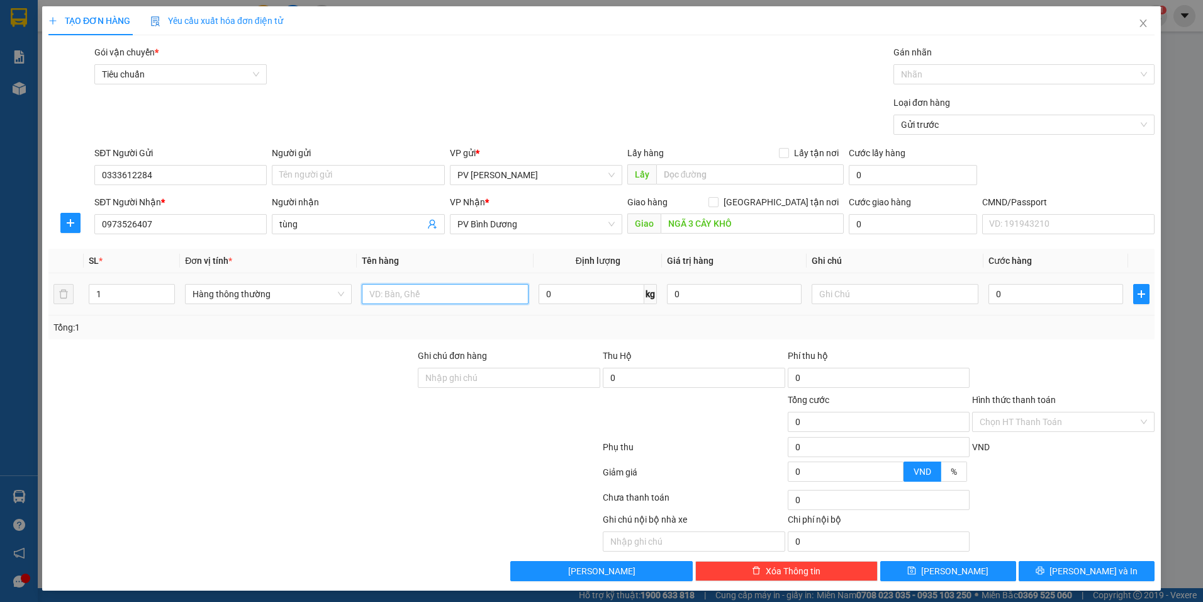
click at [395, 297] on input "text" at bounding box center [445, 294] width 167 height 20
type input "O"
type input "Ơ"
type input "ỚT"
click at [862, 288] on input "text" at bounding box center [895, 294] width 167 height 20
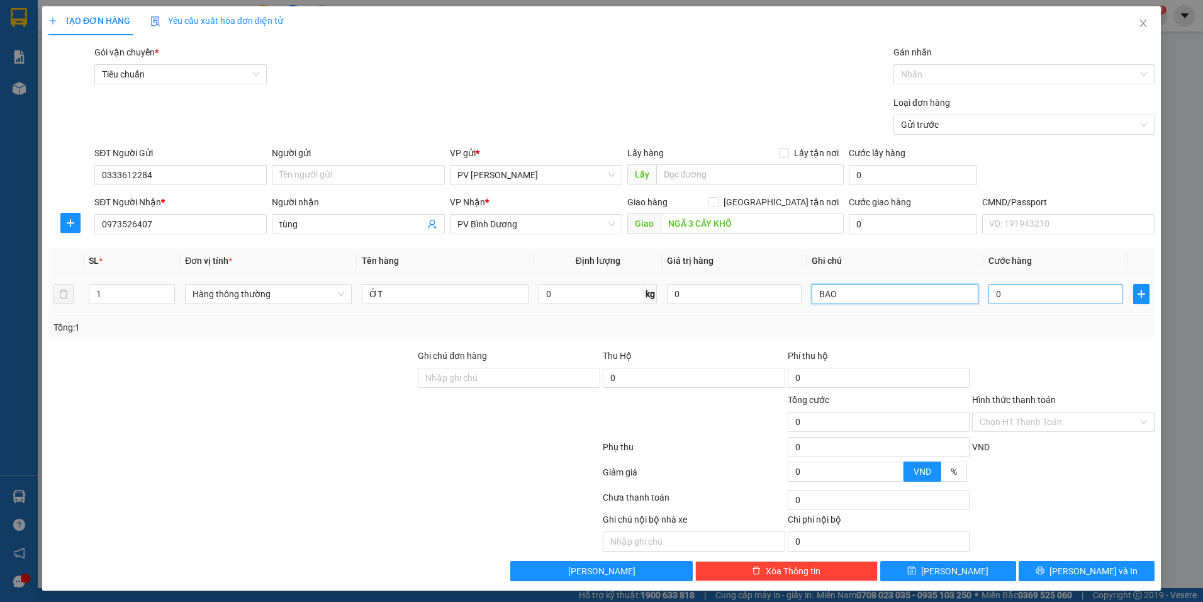
type input "BAO"
click at [1006, 290] on input "0" at bounding box center [1056, 294] width 135 height 20
type input "5"
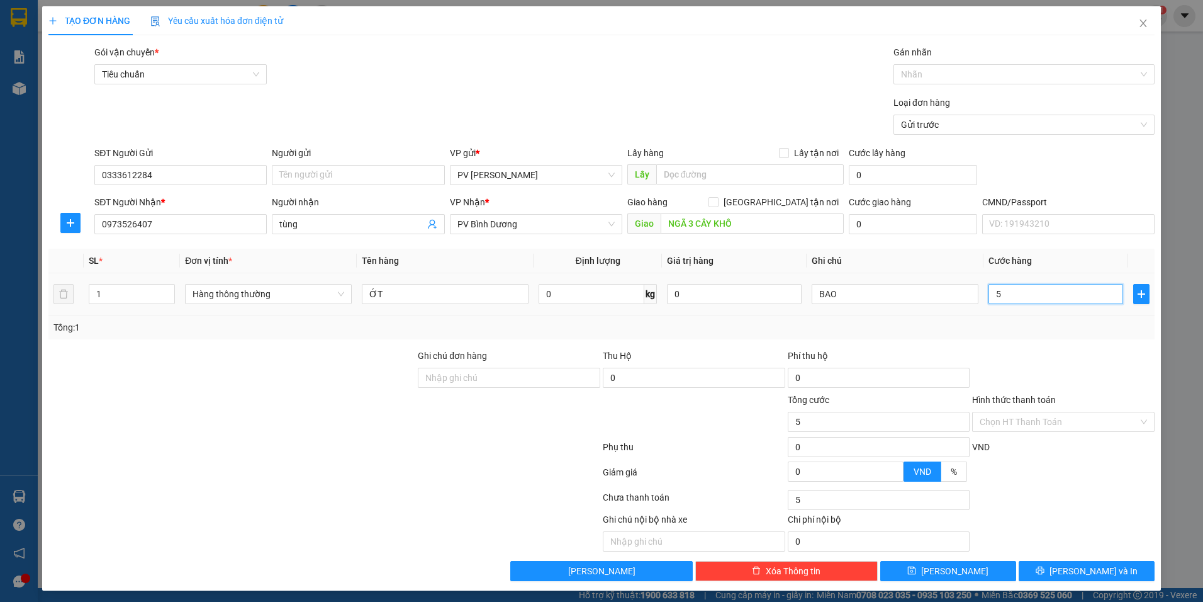
type input "50"
type input "500"
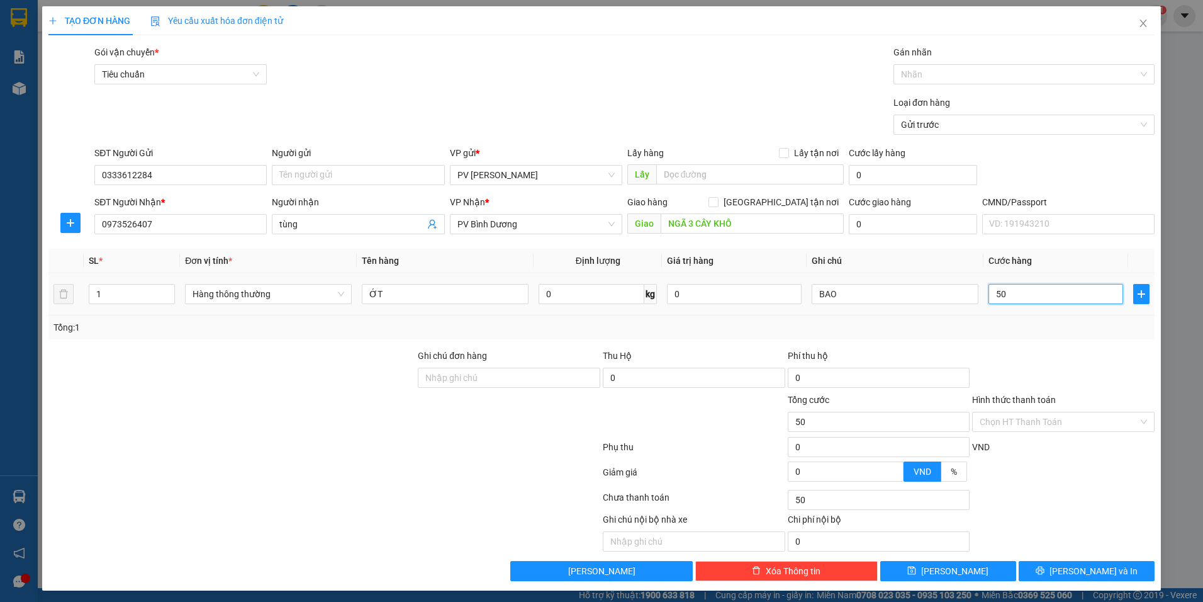
type input "500"
type input "5.000"
type input "50.000"
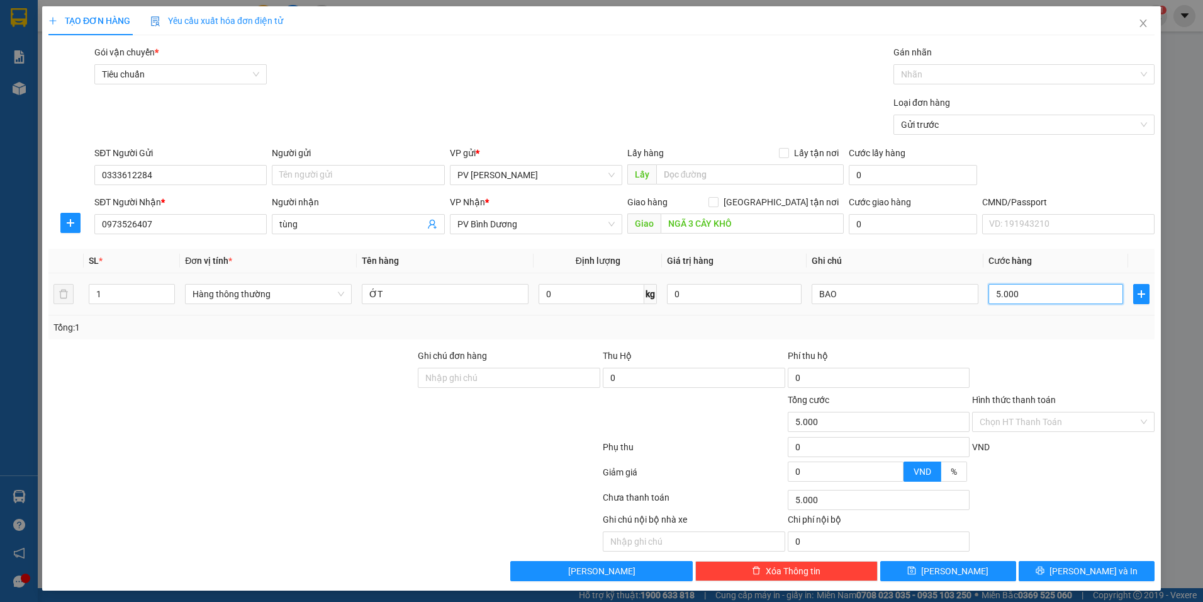
type input "50.000"
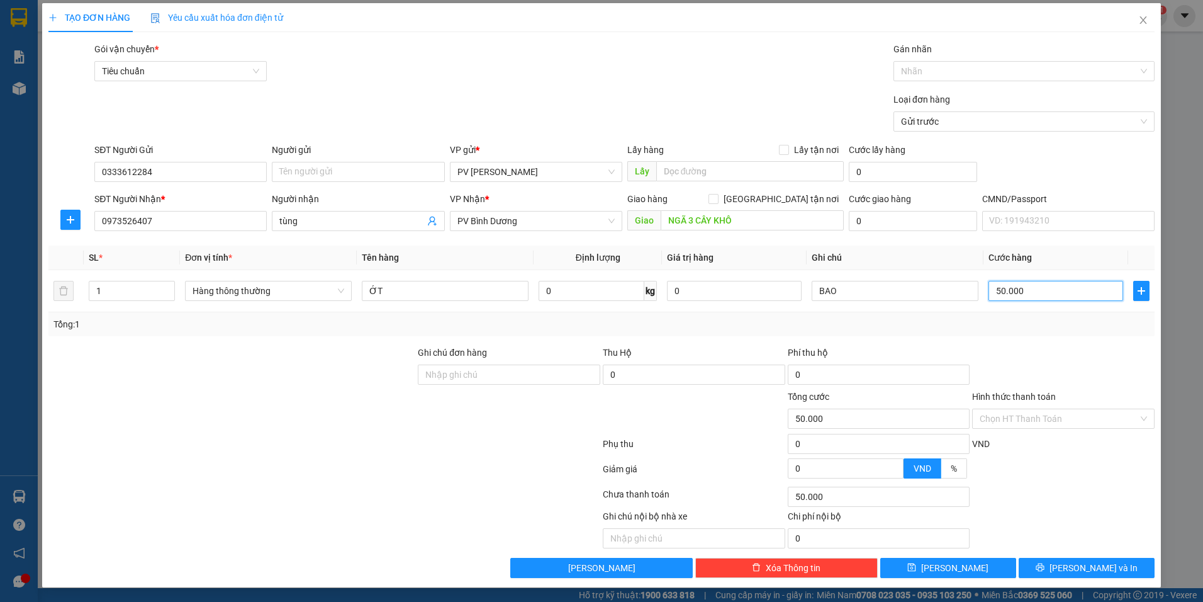
scroll to position [4, 0]
type input "50.000"
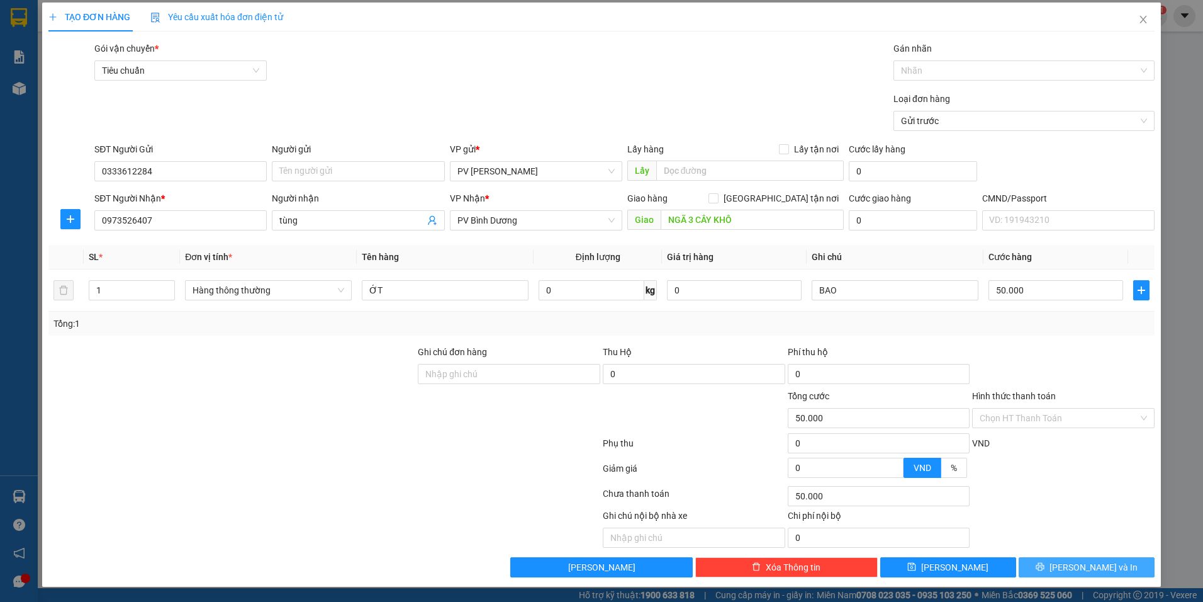
click at [1069, 566] on span "[PERSON_NAME] và In" at bounding box center [1094, 567] width 88 height 14
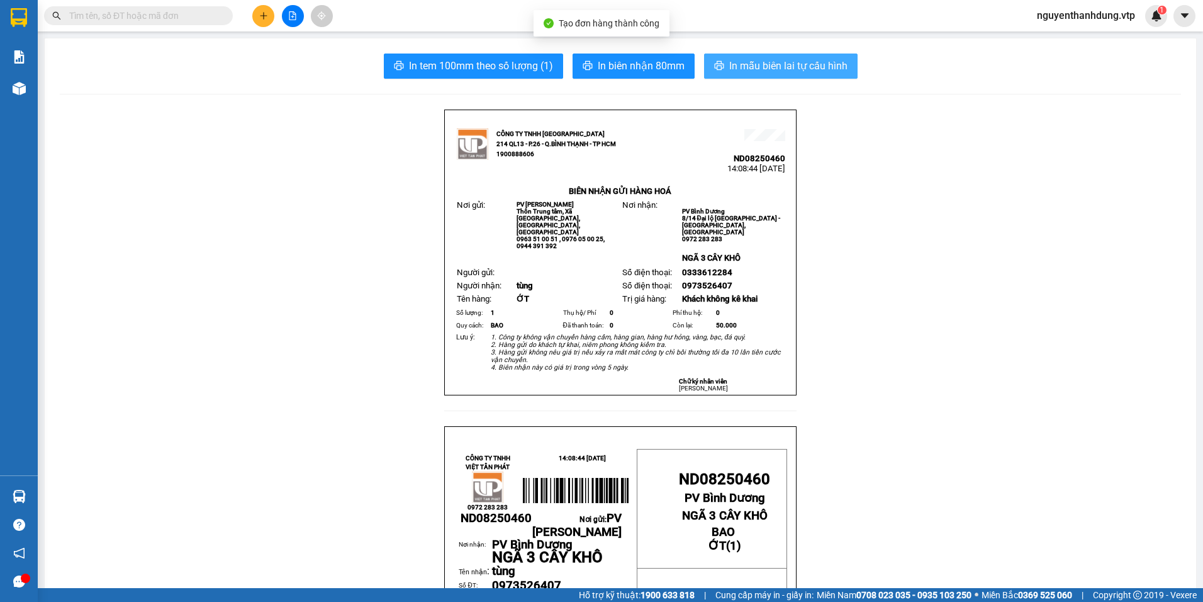
click at [821, 62] on span "In mẫu biên lai tự cấu hình" at bounding box center [788, 66] width 118 height 16
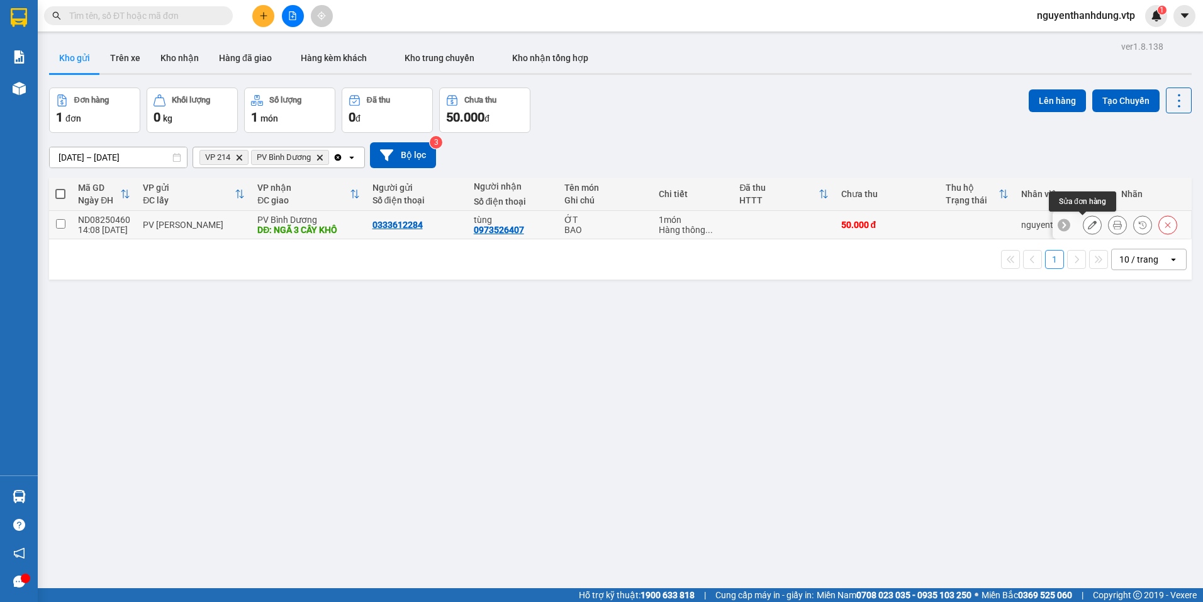
click at [1089, 225] on button at bounding box center [1093, 225] width 18 height 22
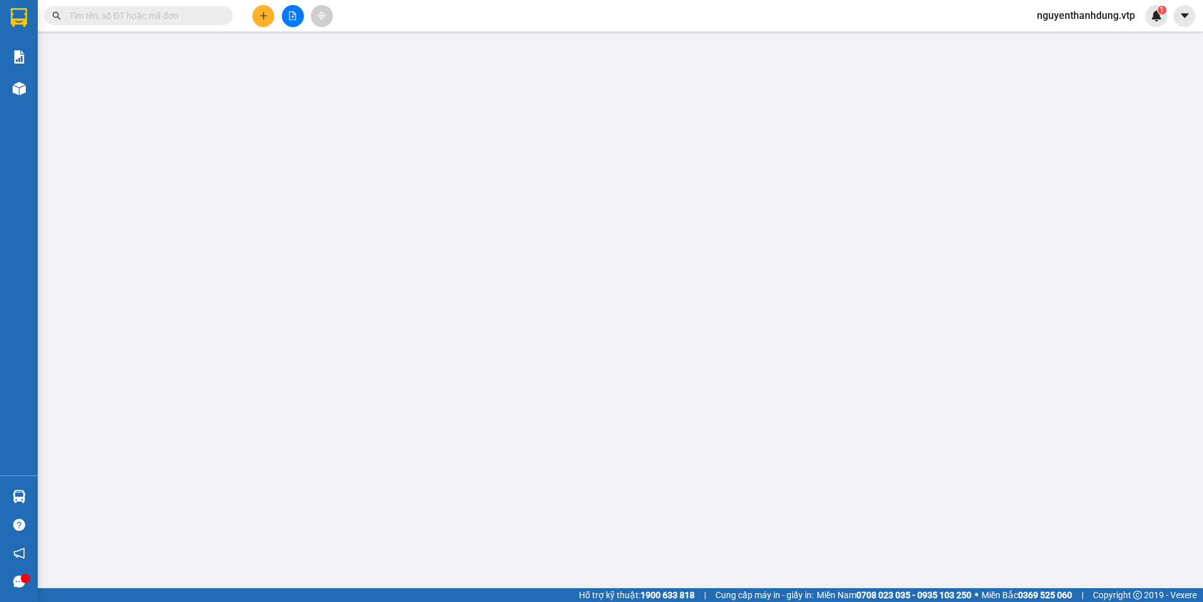
type input "0333612284"
type input "0973526407"
type input "tùng"
type input "NGÃ 3 CÂY KHÔ"
type input "50.000"
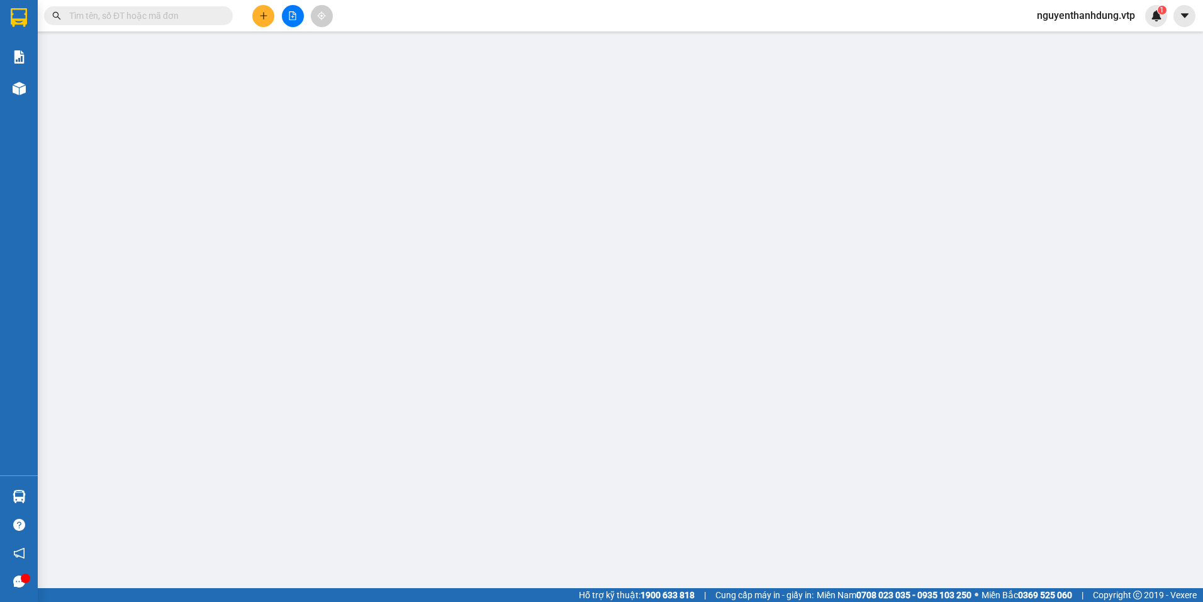
type input "50.000"
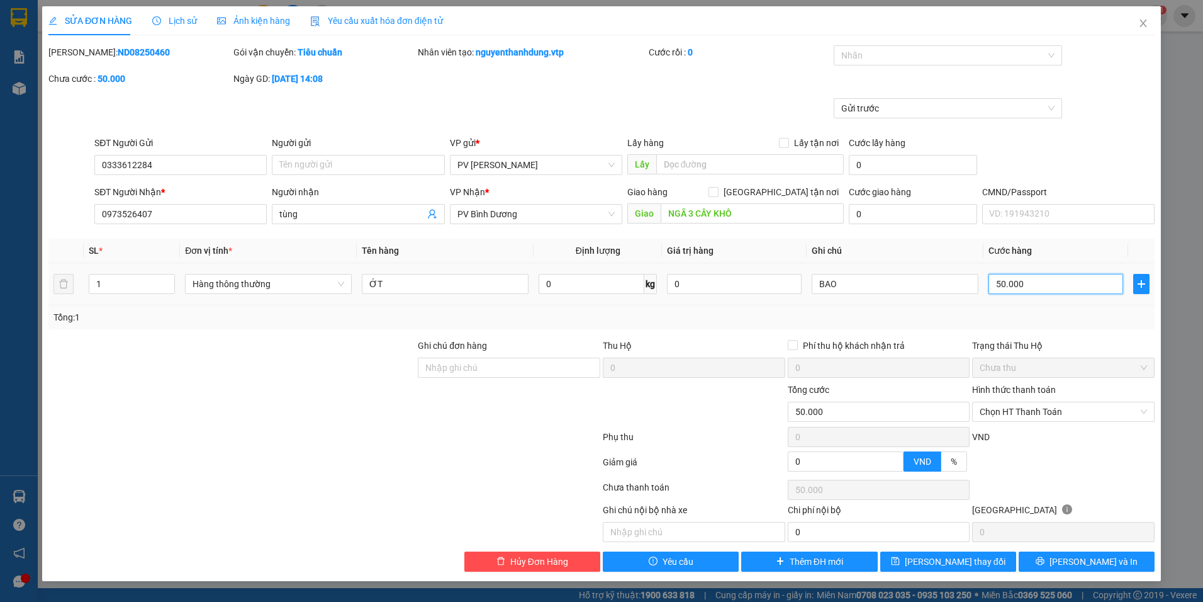
click at [1003, 281] on input "50.000" at bounding box center [1056, 284] width 135 height 20
type input "4"
type input "40"
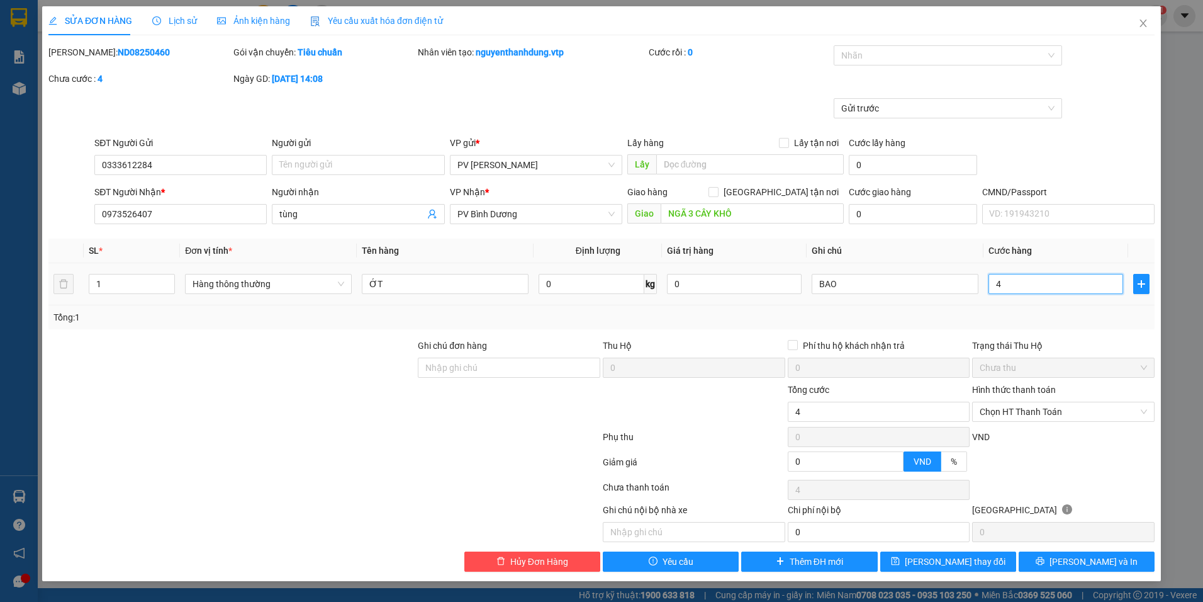
type input "40"
type input "400"
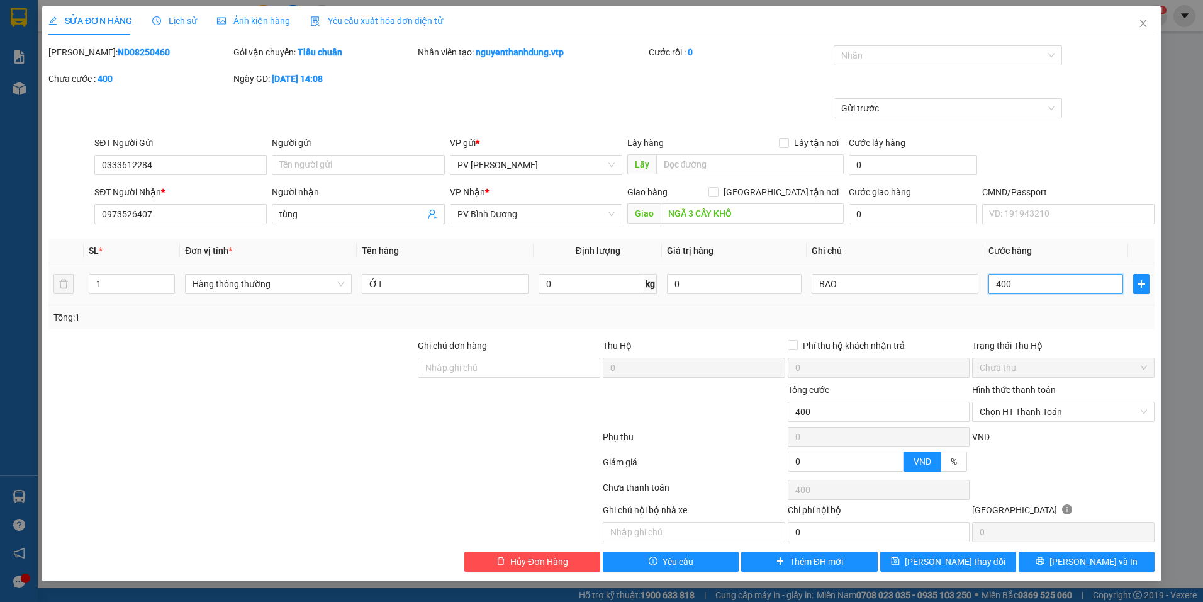
type input "4.000"
type input "40.000"
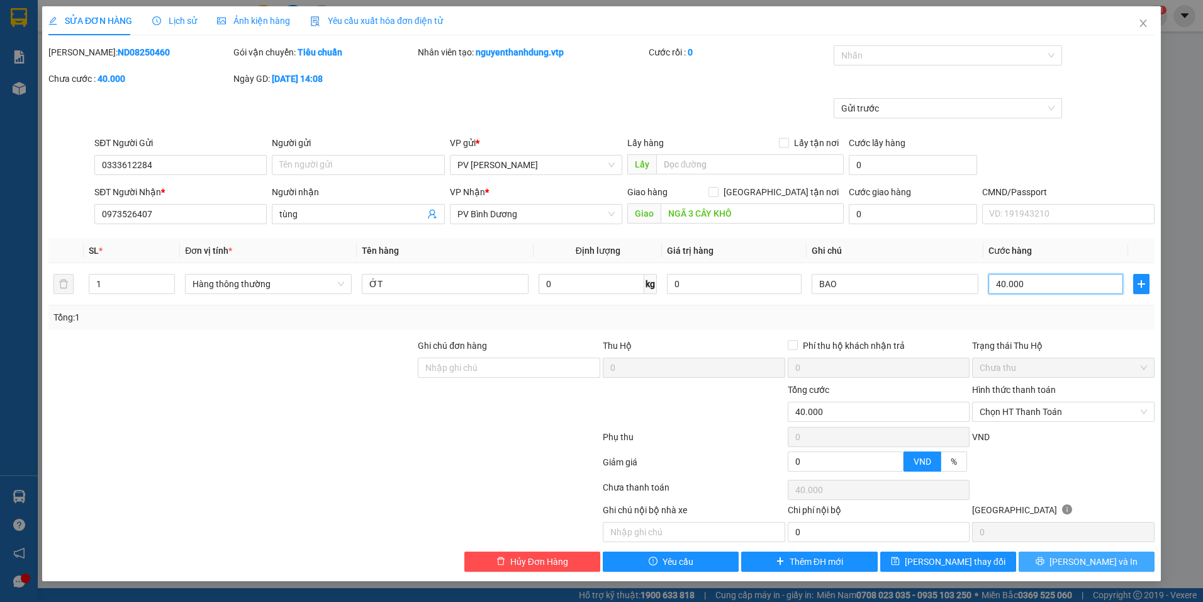
type input "40.000"
click at [1081, 555] on span "[PERSON_NAME] và In" at bounding box center [1094, 561] width 88 height 14
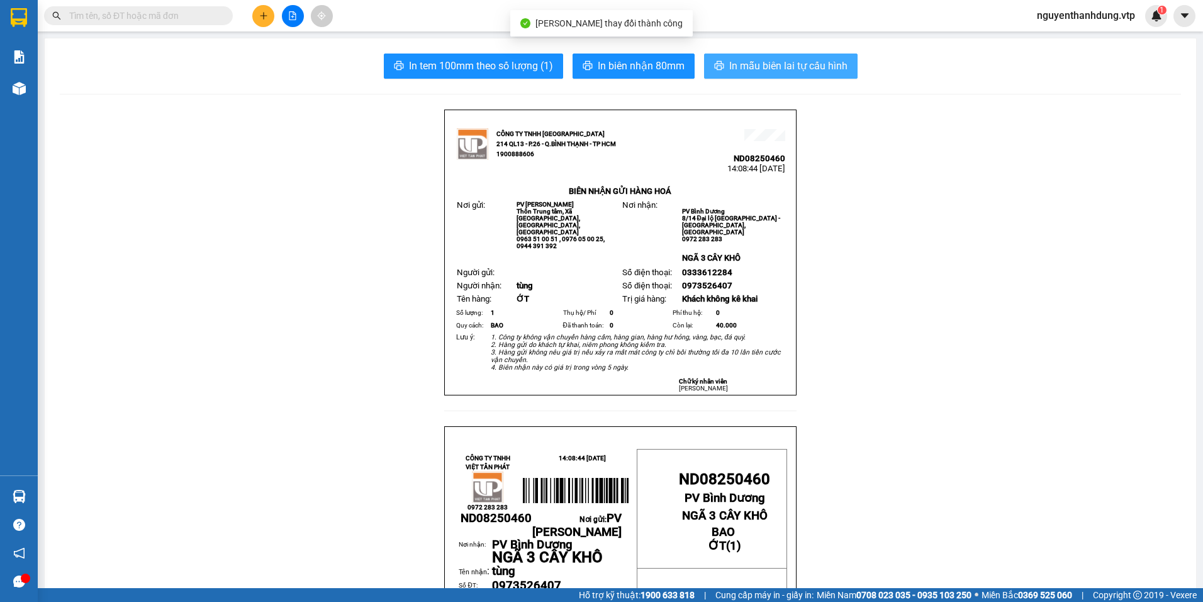
click at [806, 63] on span "In mẫu biên lai tự cấu hình" at bounding box center [788, 66] width 118 height 16
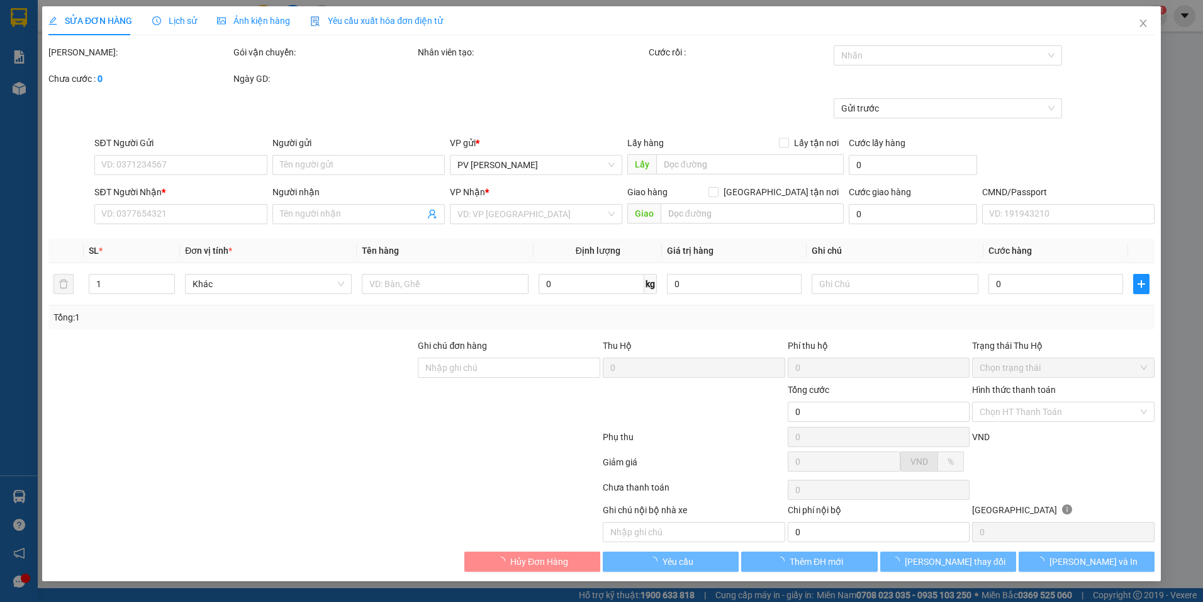
type input "0333612284"
type input "0973526407"
type input "tùng"
type input "NGÃ 3 CÂY KHÔ"
type input "40.000"
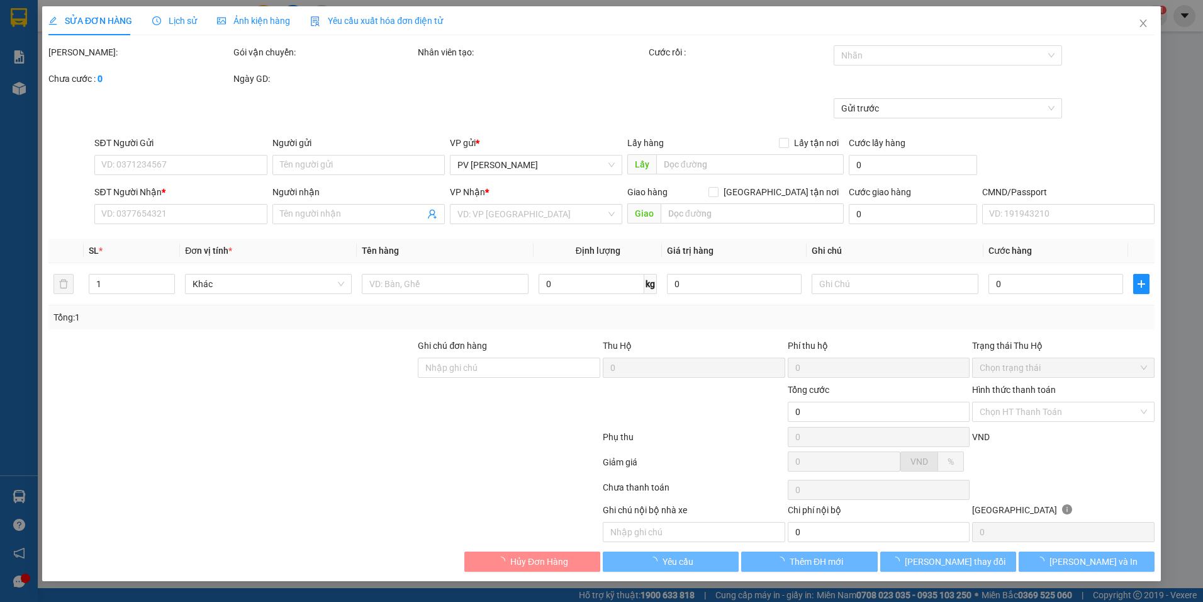
type input "40.000"
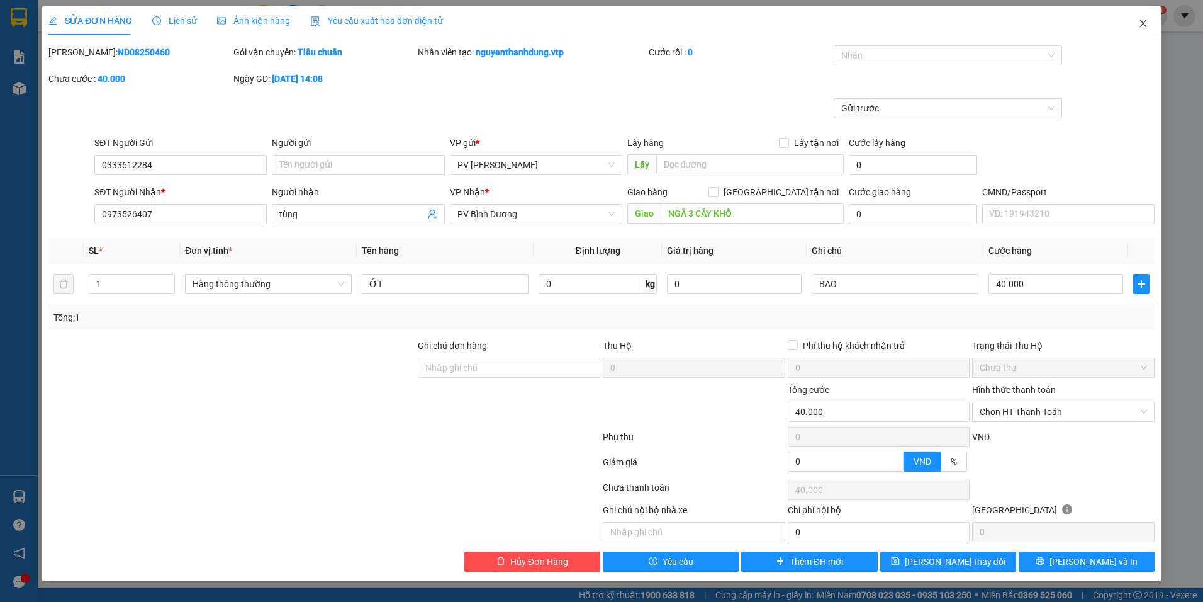
click at [1142, 21] on icon "close" at bounding box center [1144, 23] width 10 height 10
